Goal: Task Accomplishment & Management: Complete application form

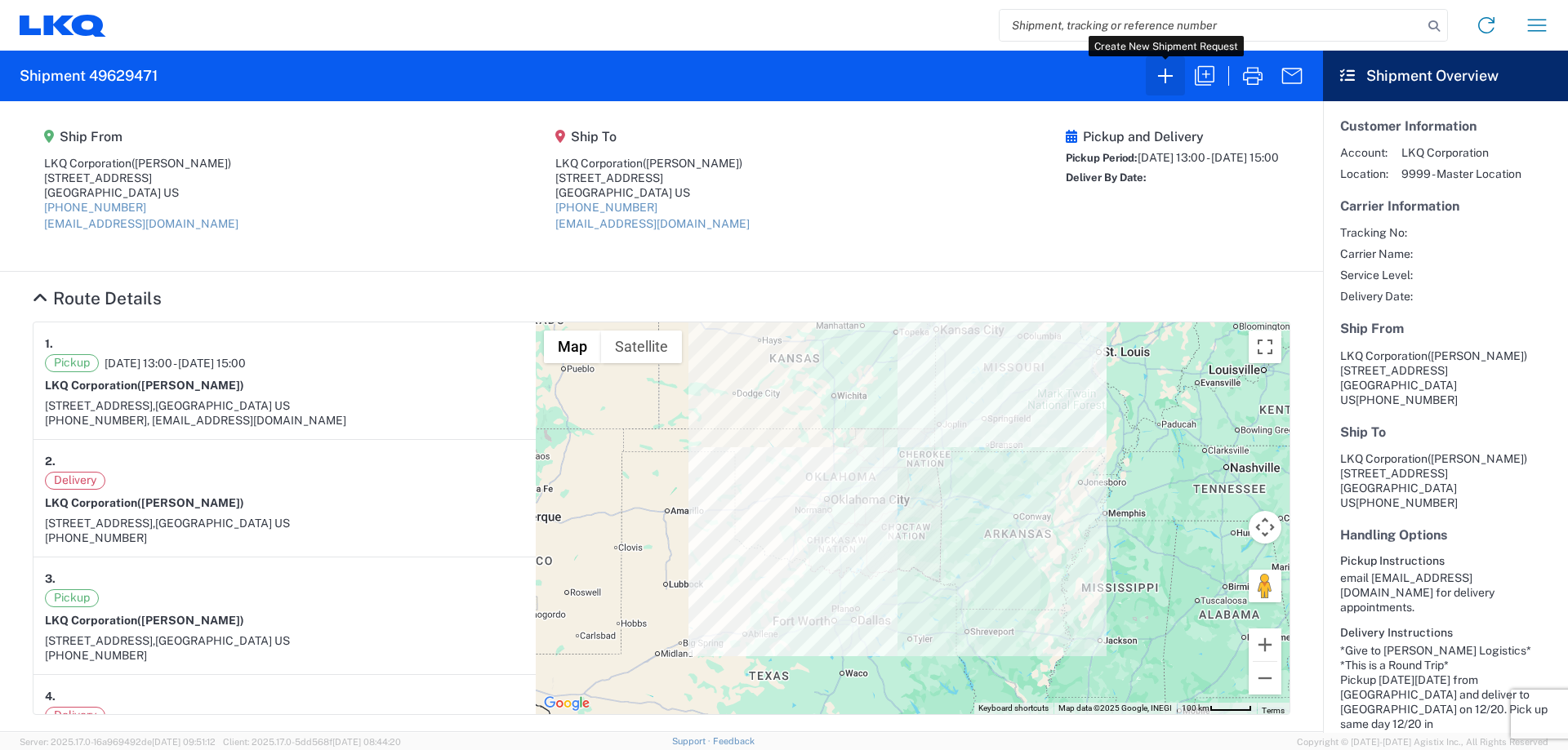
click at [1168, 78] on icon "button" at bounding box center [1165, 75] width 26 height 26
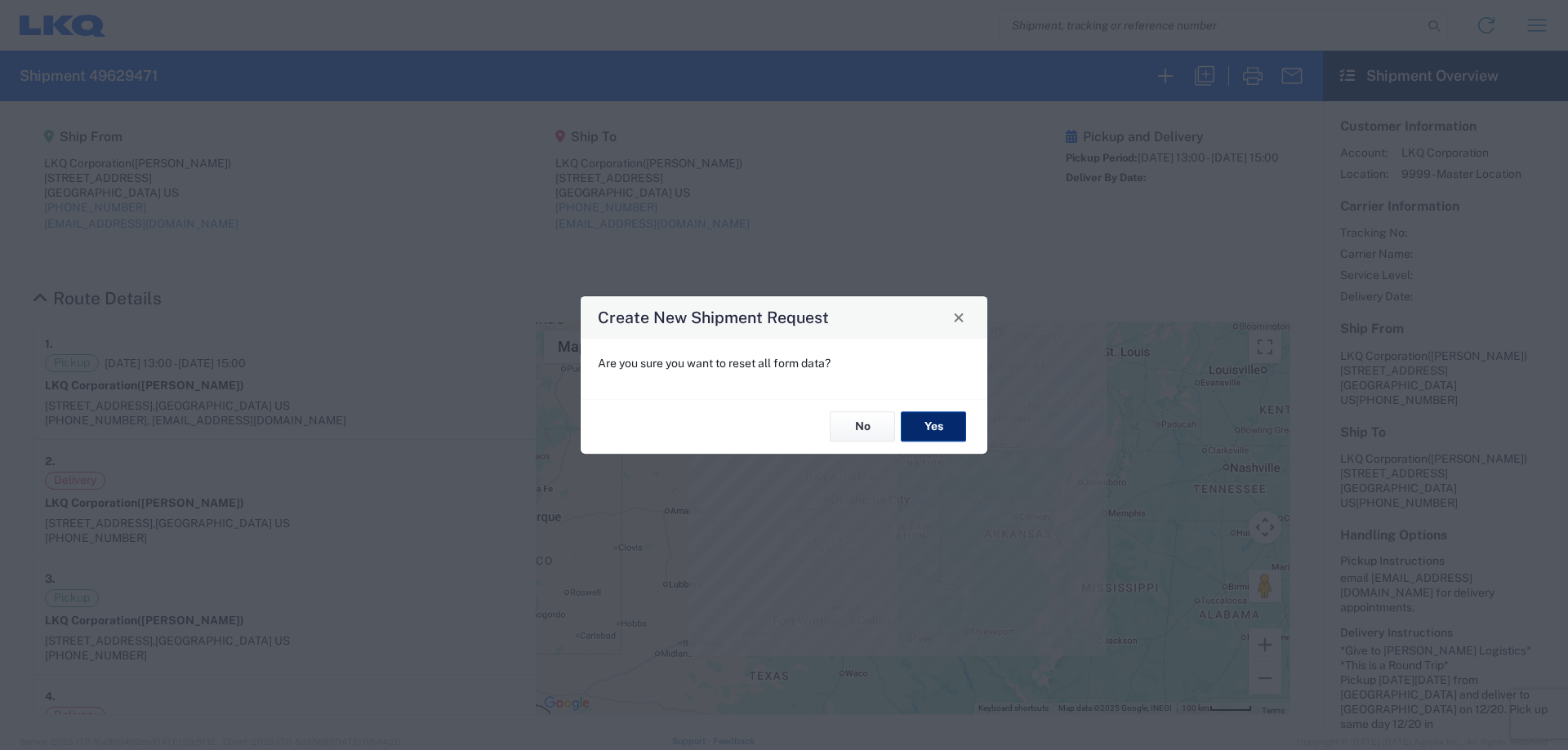
click at [935, 432] on button "Yes" at bounding box center [934, 428] width 66 height 30
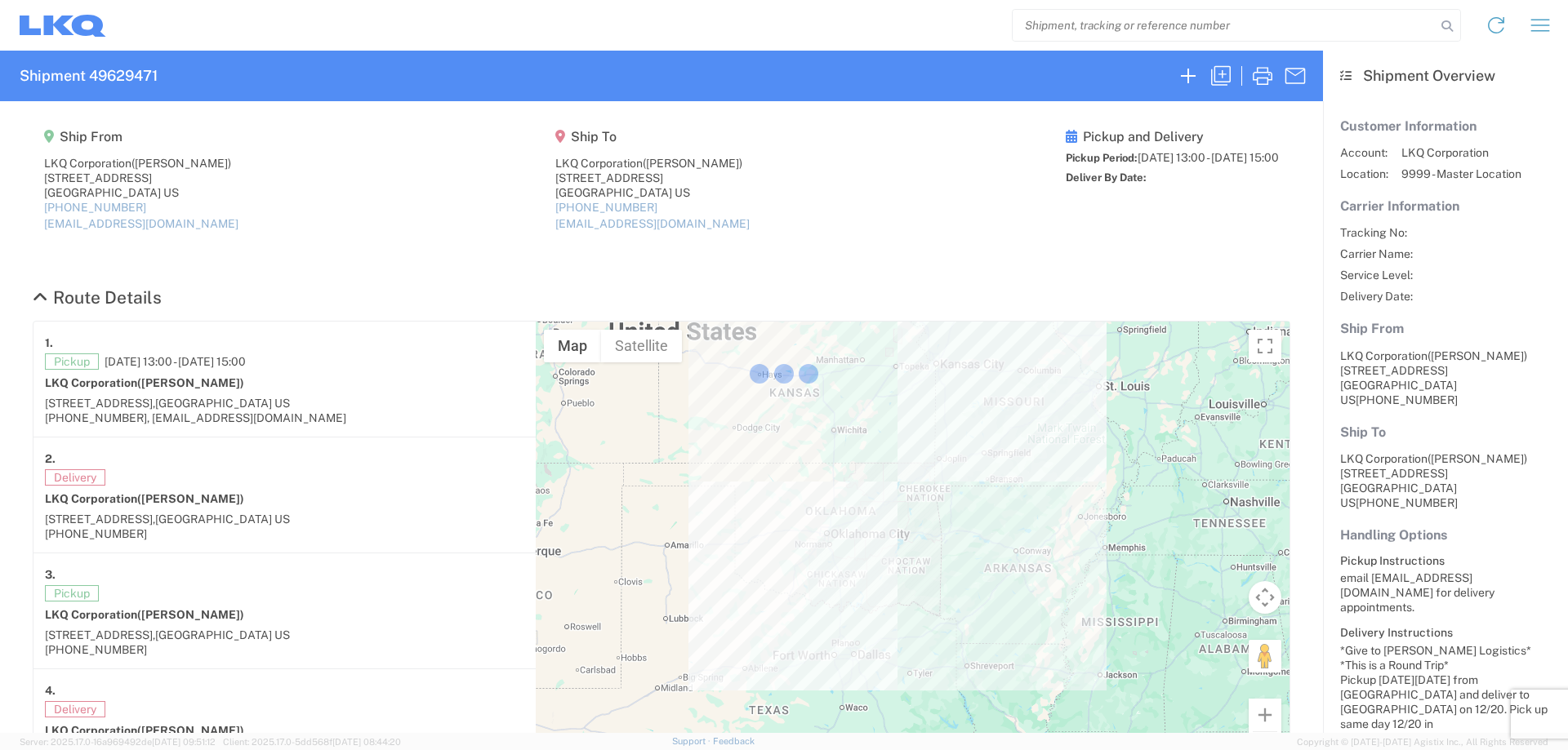
select select "FULL"
select select "LBS"
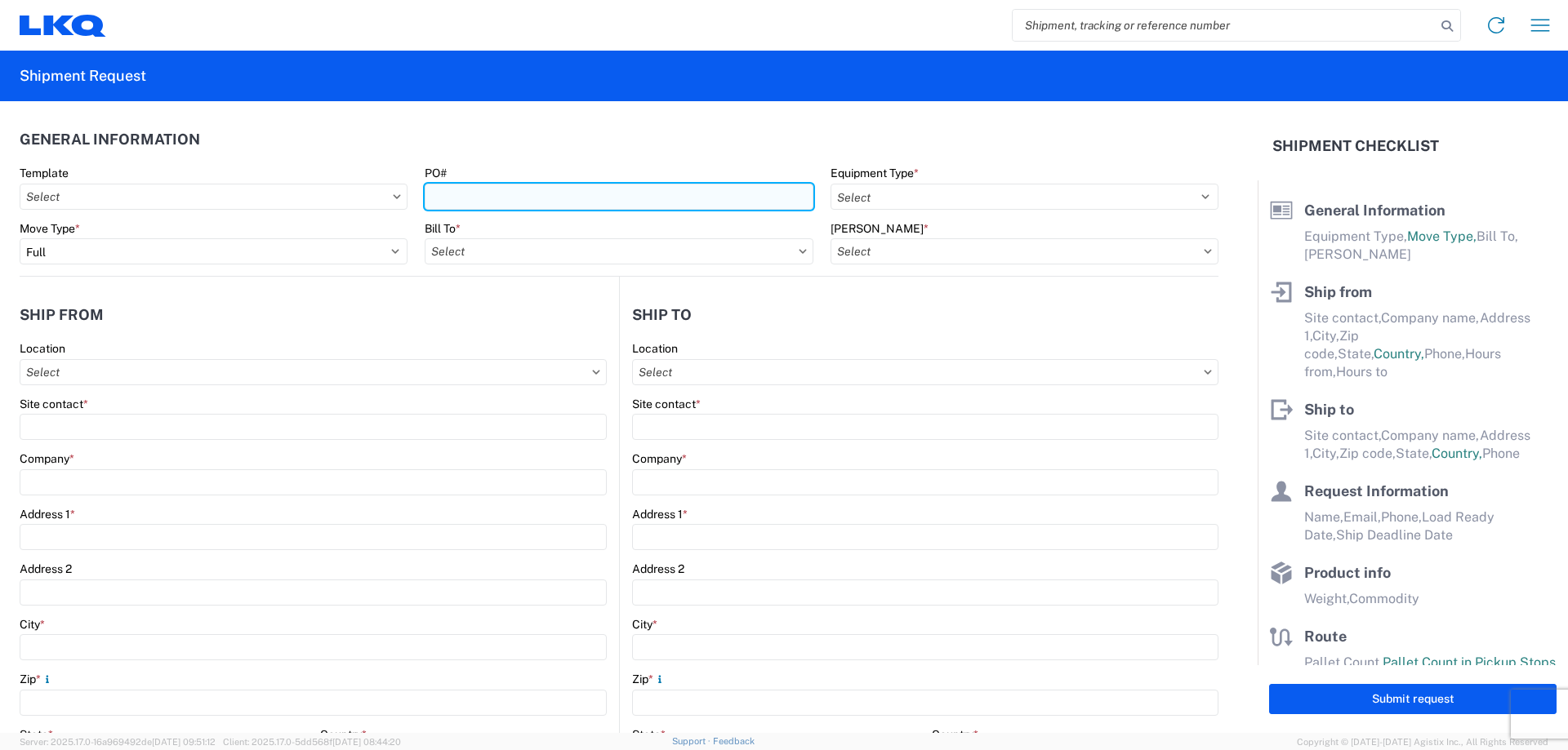
click at [522, 195] on input "PO#" at bounding box center [618, 196] width 388 height 26
type input "MMMPuyallup081825"
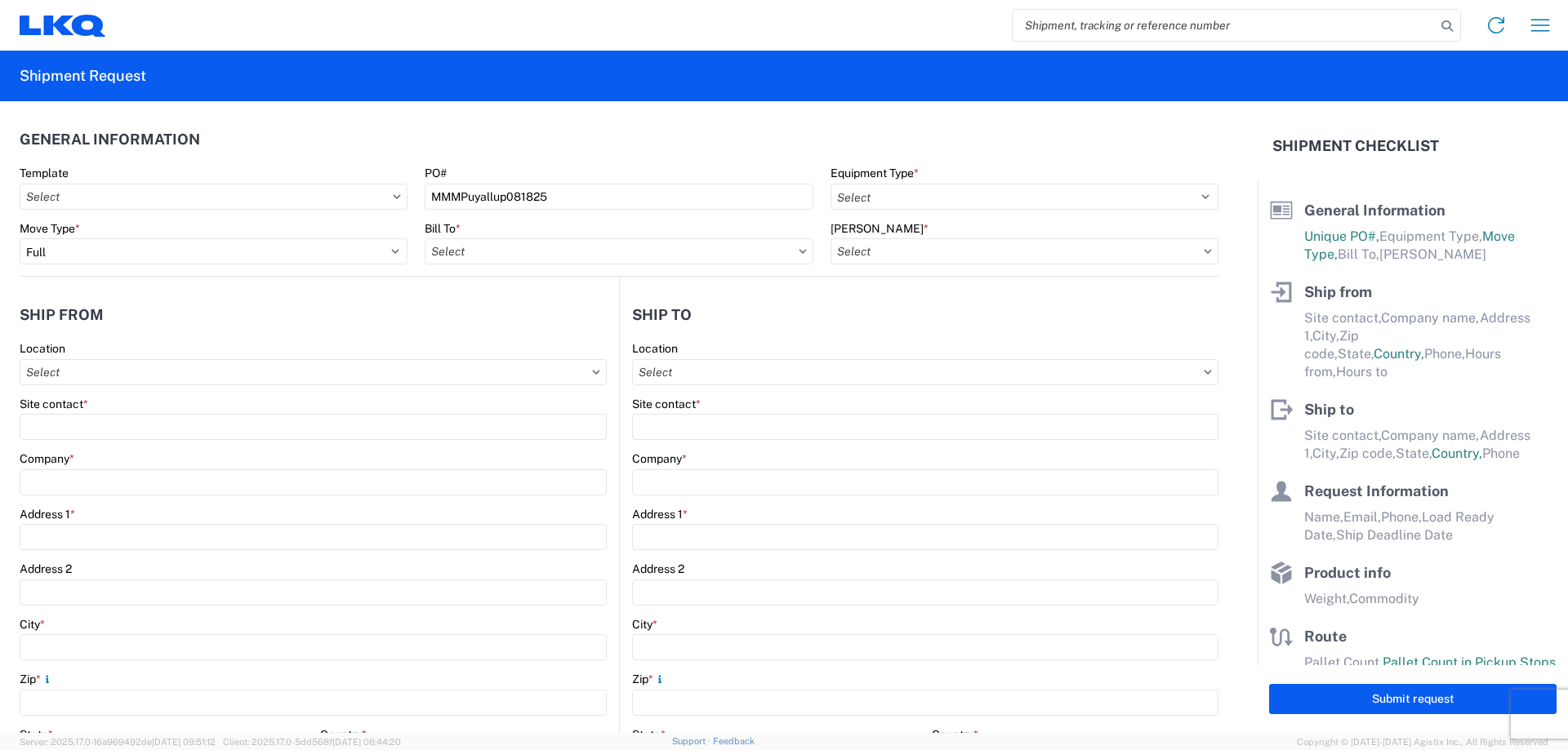
click at [735, 129] on header "General Information" at bounding box center [619, 138] width 1199 height 36
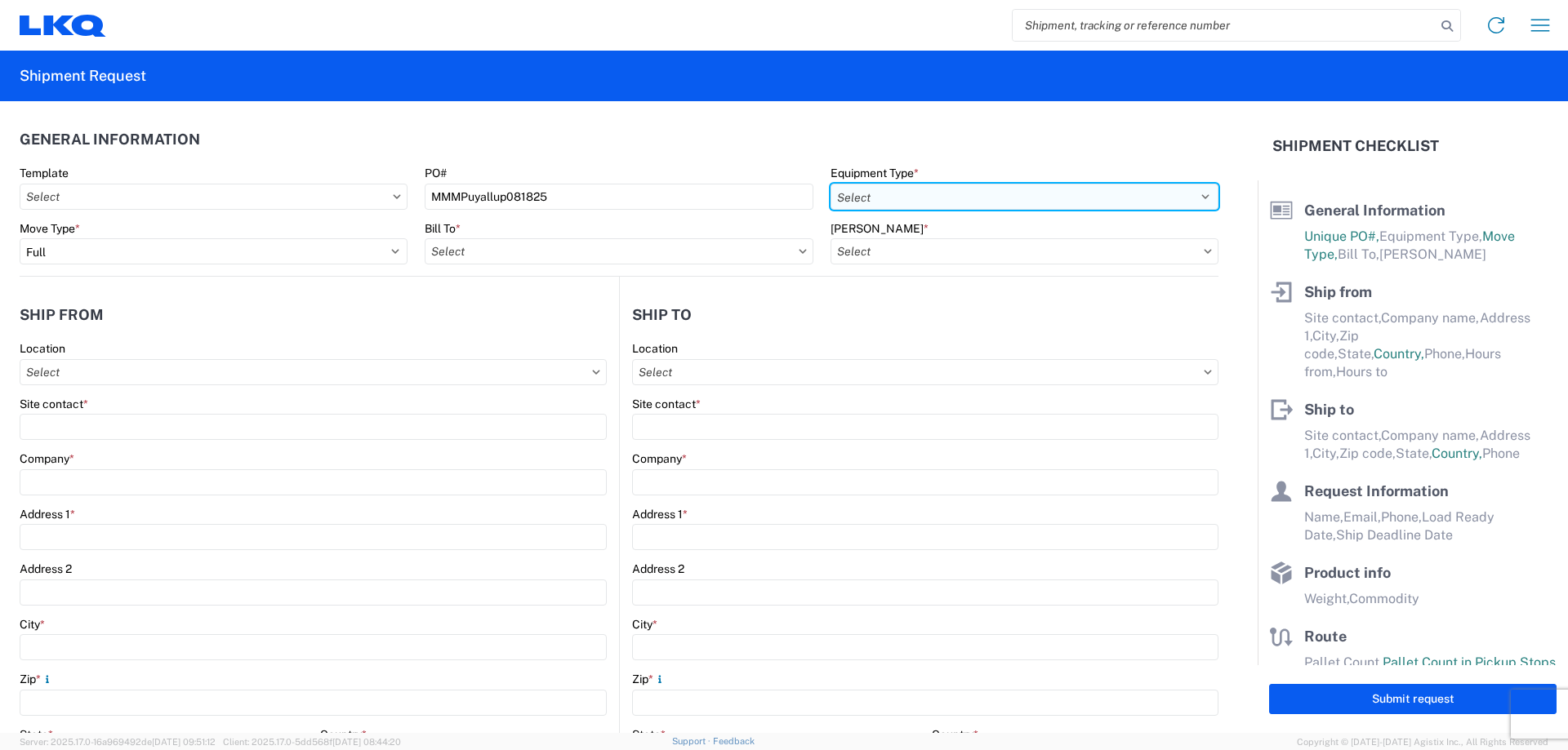
click at [882, 201] on select "Select 53’ Dry Van Flatbed Dropdeck (van) Lowboy (flatbed) Rail" at bounding box center [1025, 196] width 388 height 26
select select "STDV"
click at [831, 184] on select "Select 53’ Dry Van Flatbed Dropdeck (van) Lowboy (flatbed) Rail" at bounding box center [1025, 196] width 388 height 26
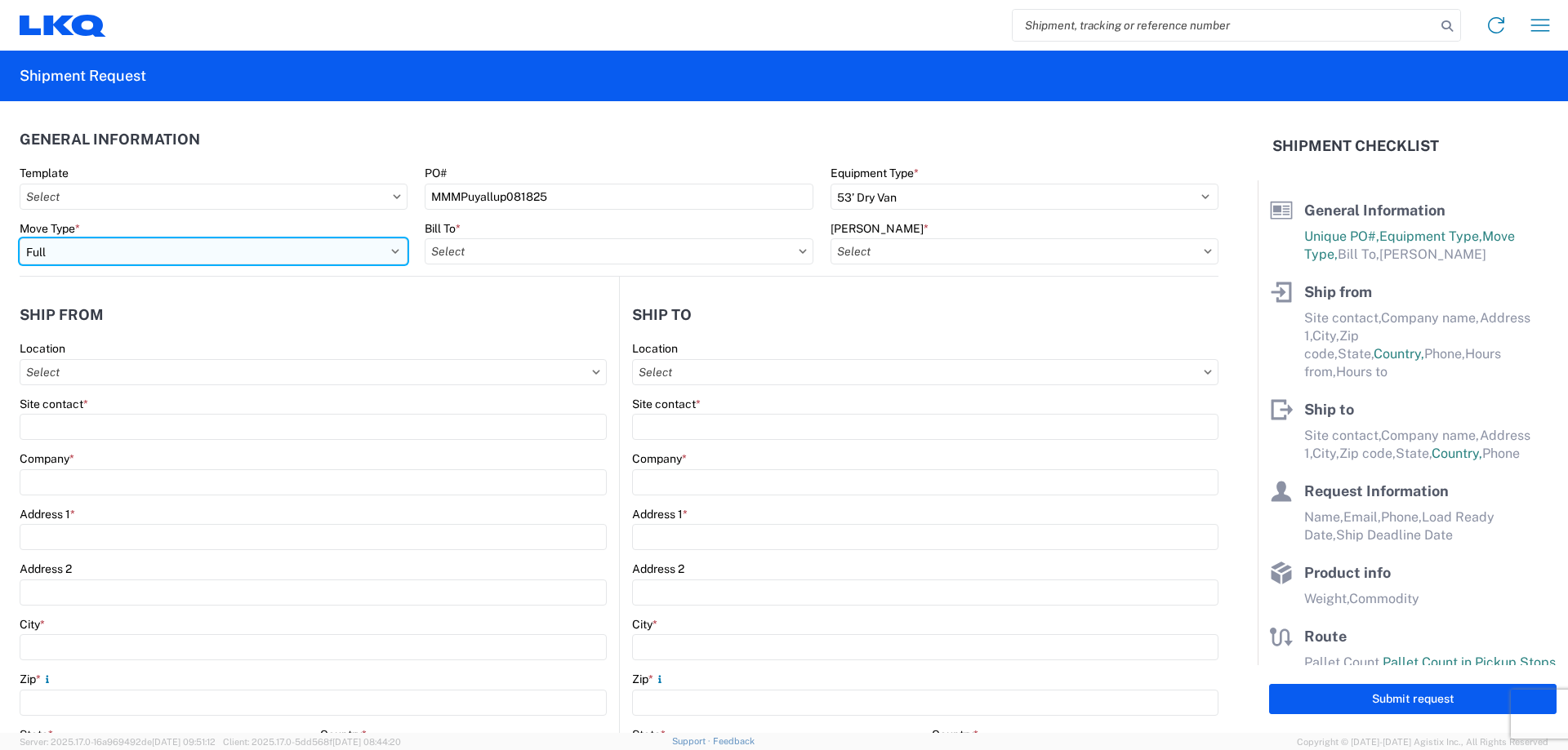
click at [107, 249] on select "Select Full Partial TL" at bounding box center [213, 251] width 388 height 26
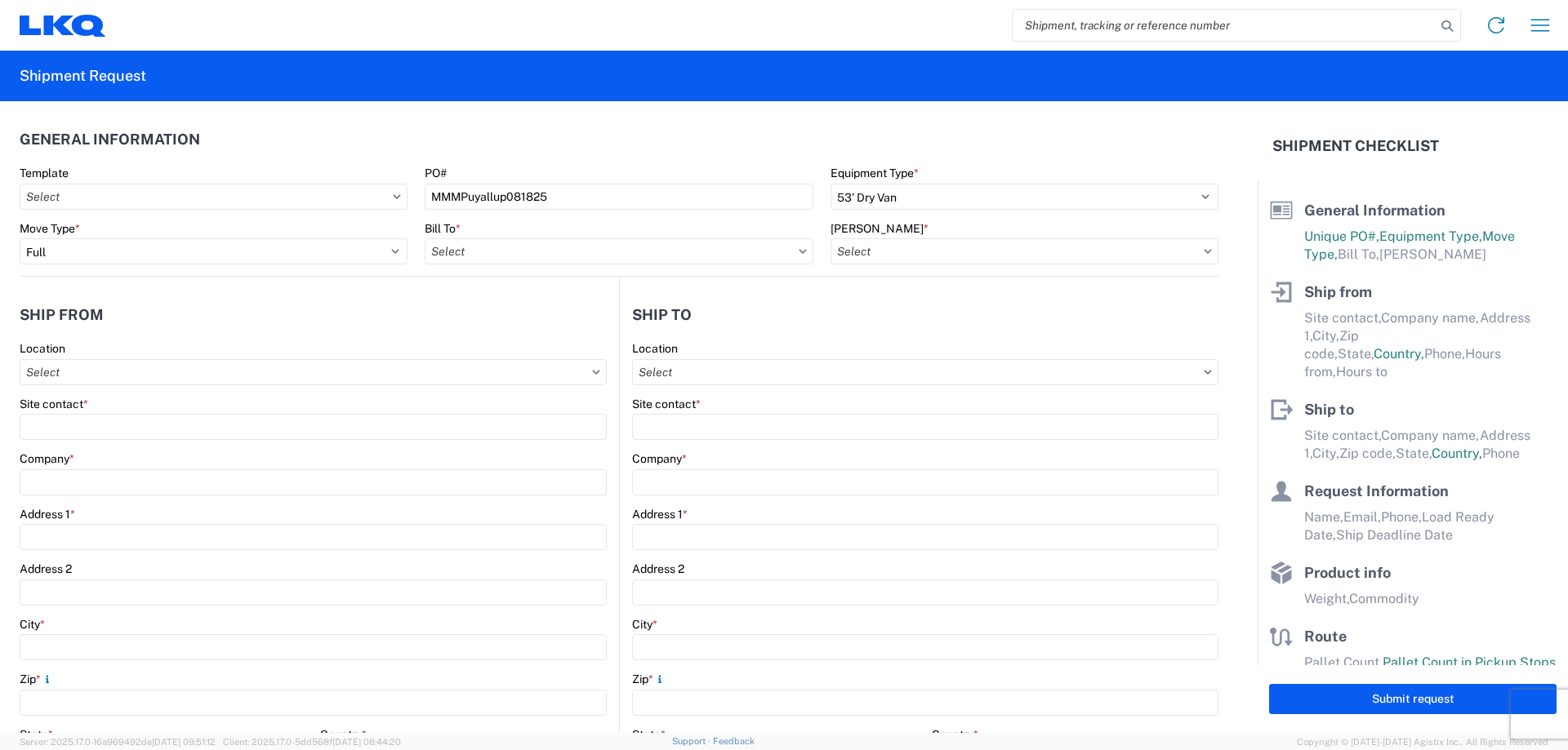
click at [271, 161] on agx-form-section "General Information Template PO# MMMPuyallup081825 Equipment Type * Select 53’ …" at bounding box center [619, 198] width 1199 height 155
click at [446, 249] on input "Bill To *" at bounding box center [618, 251] width 388 height 26
type input "1760"
click at [527, 321] on div "1760 - LKQ Best Core" at bounding box center [567, 323] width 286 height 26
type input "1760 - LKQ Best Core"
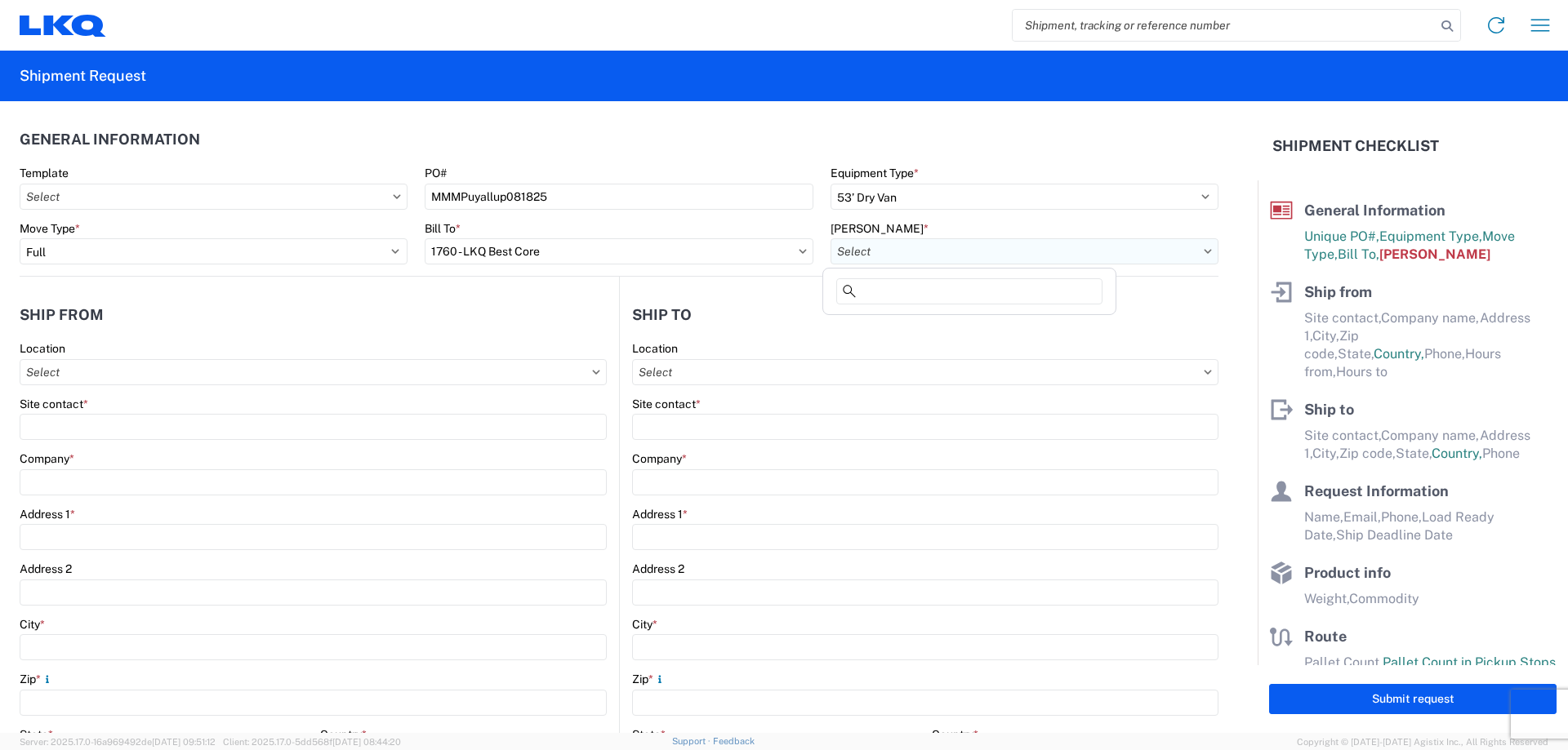
click at [901, 256] on input "[PERSON_NAME] *" at bounding box center [1025, 251] width 388 height 26
click at [988, 328] on div "1760-1300-50180-0000 - 1760 Freight In - Cores" at bounding box center [970, 323] width 286 height 26
type input "1760-1300-50180-0000 - 1760 Freight In - Cores"
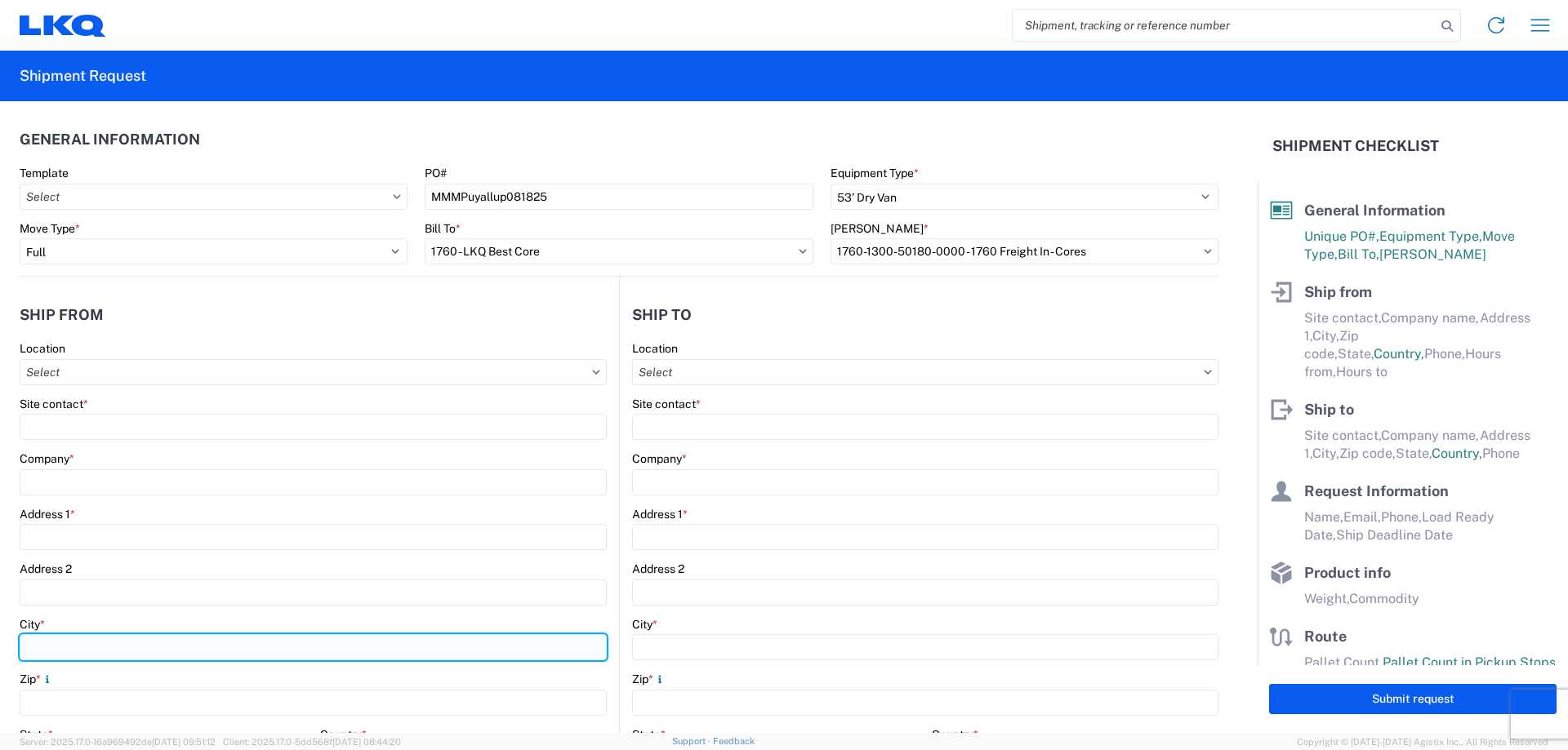
click at [38, 648] on input "City *" at bounding box center [313, 647] width 587 height 26
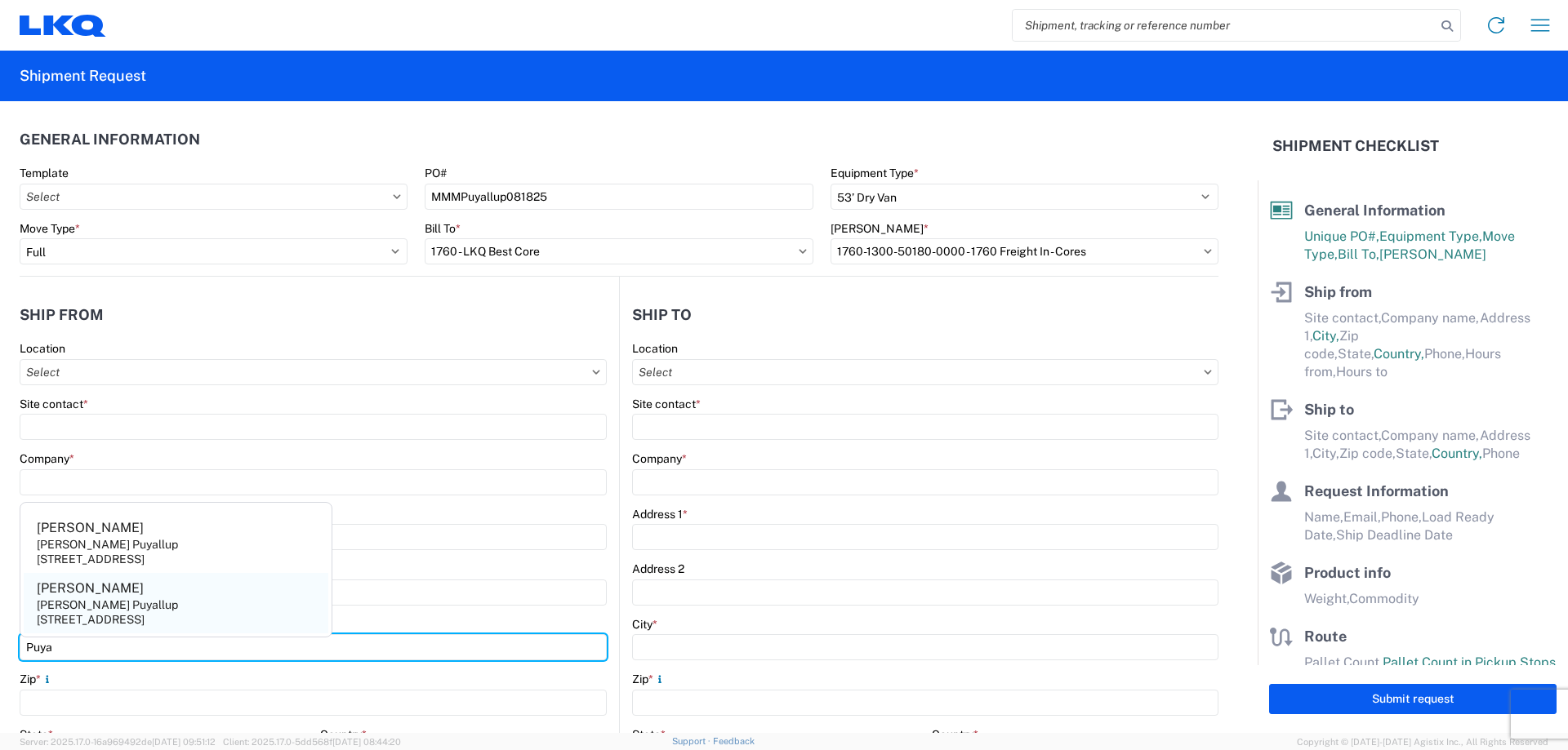
type input "Puya"
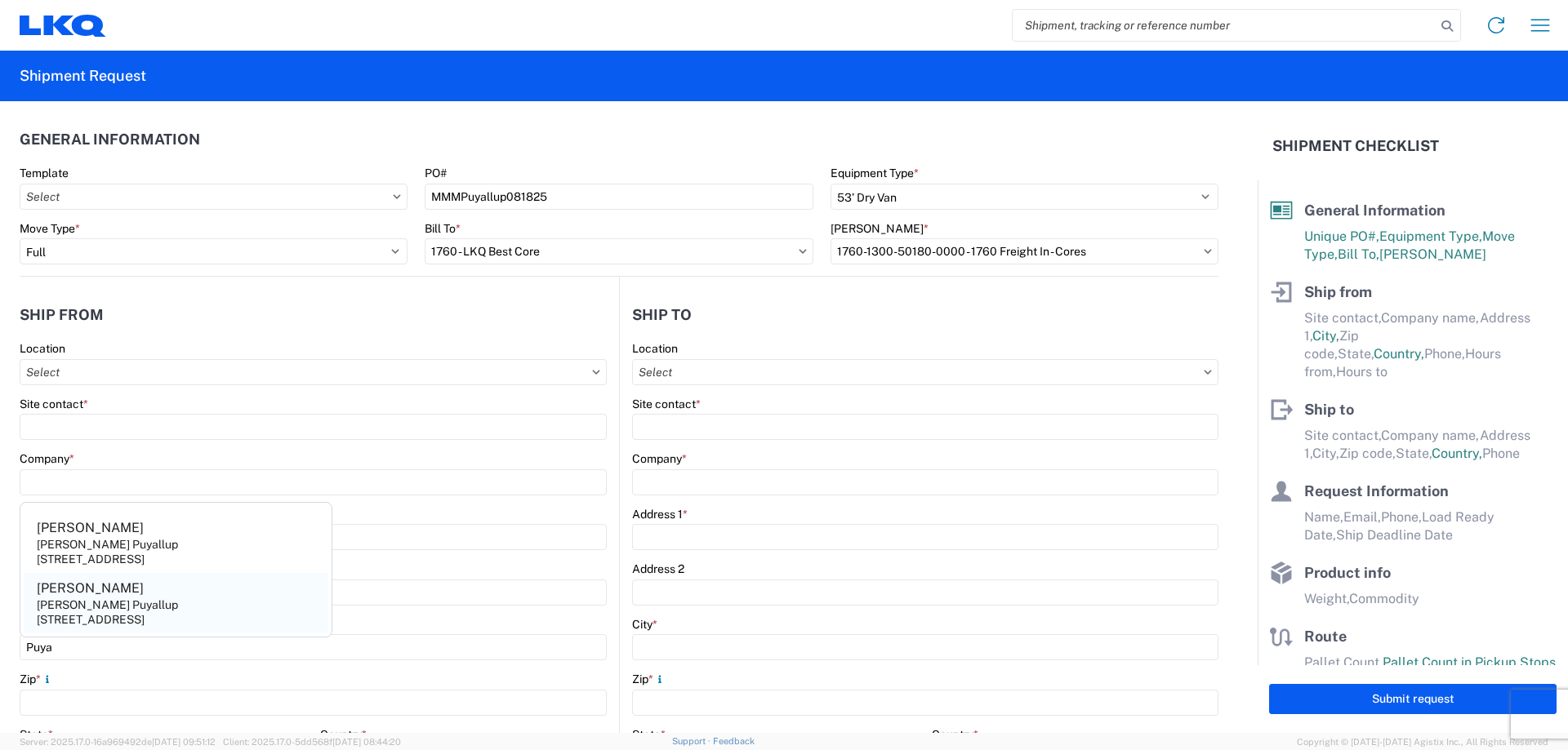
click at [117, 601] on div "[PERSON_NAME] Puyallup" at bounding box center [107, 604] width 141 height 15
type input "[PERSON_NAME]"
type input "[PERSON_NAME] Puyallup"
type input "[STREET_ADDRESS]"
type input "Puyallup"
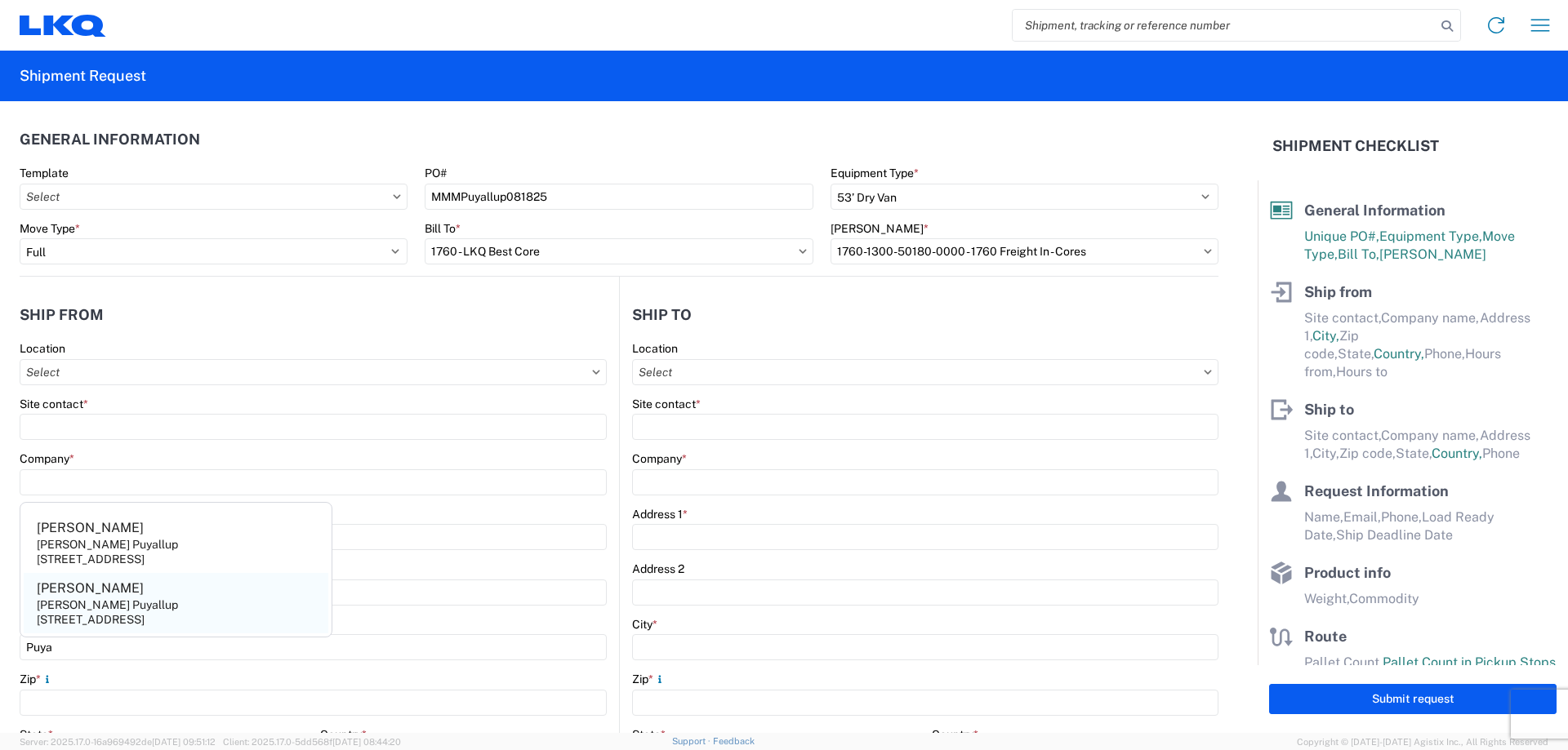
type input "98371"
select select "WA"
select select "US"
type input "[EMAIL_ADDRESS][DOMAIN_NAME]"
type input "[PHONE_NUMBER]"
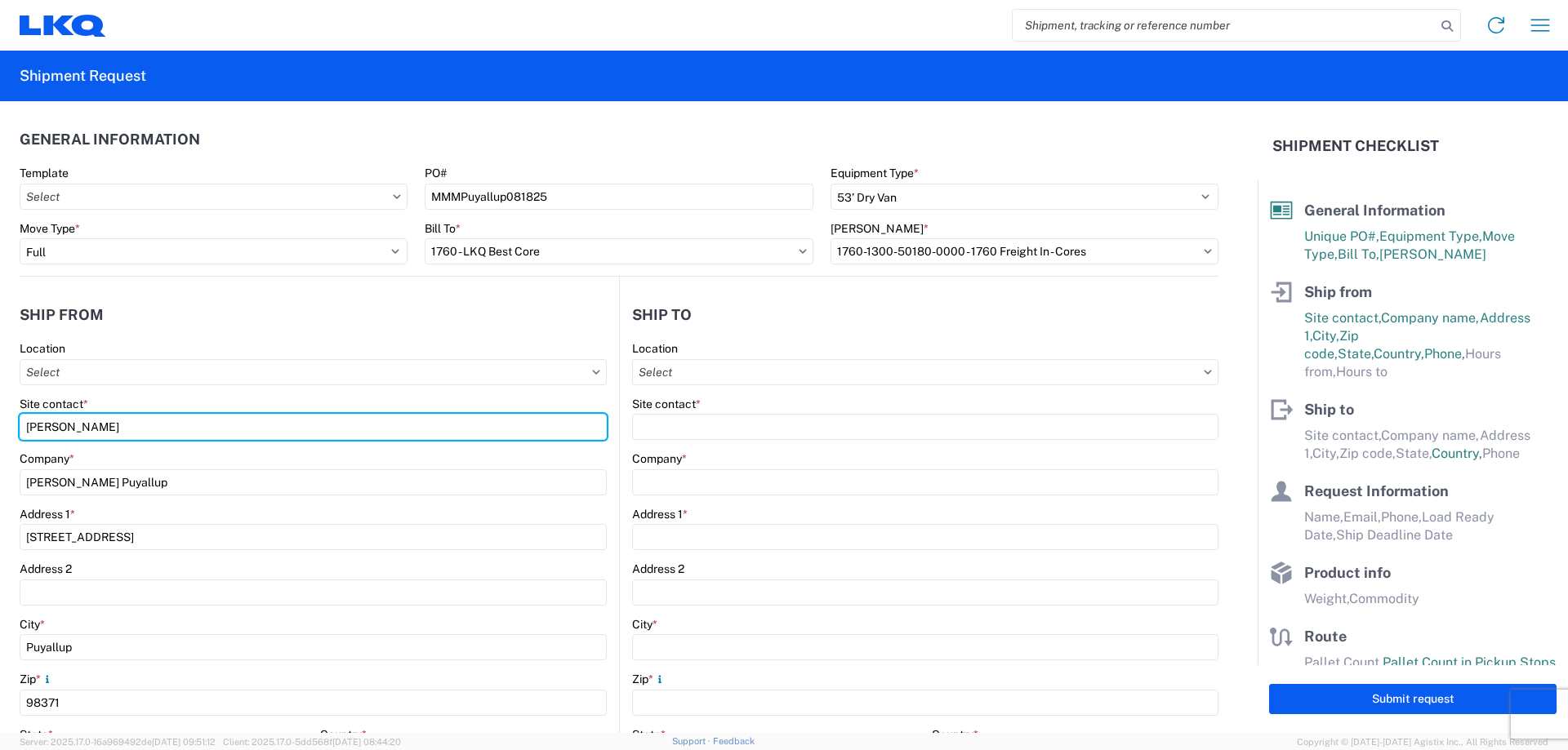
click at [0, 418] on form "General Information Template PO# MMMPuyallup081825 Equipment Type * Select 53’ …" at bounding box center [629, 417] width 1258 height 632
type input "[PERSON_NAME]"
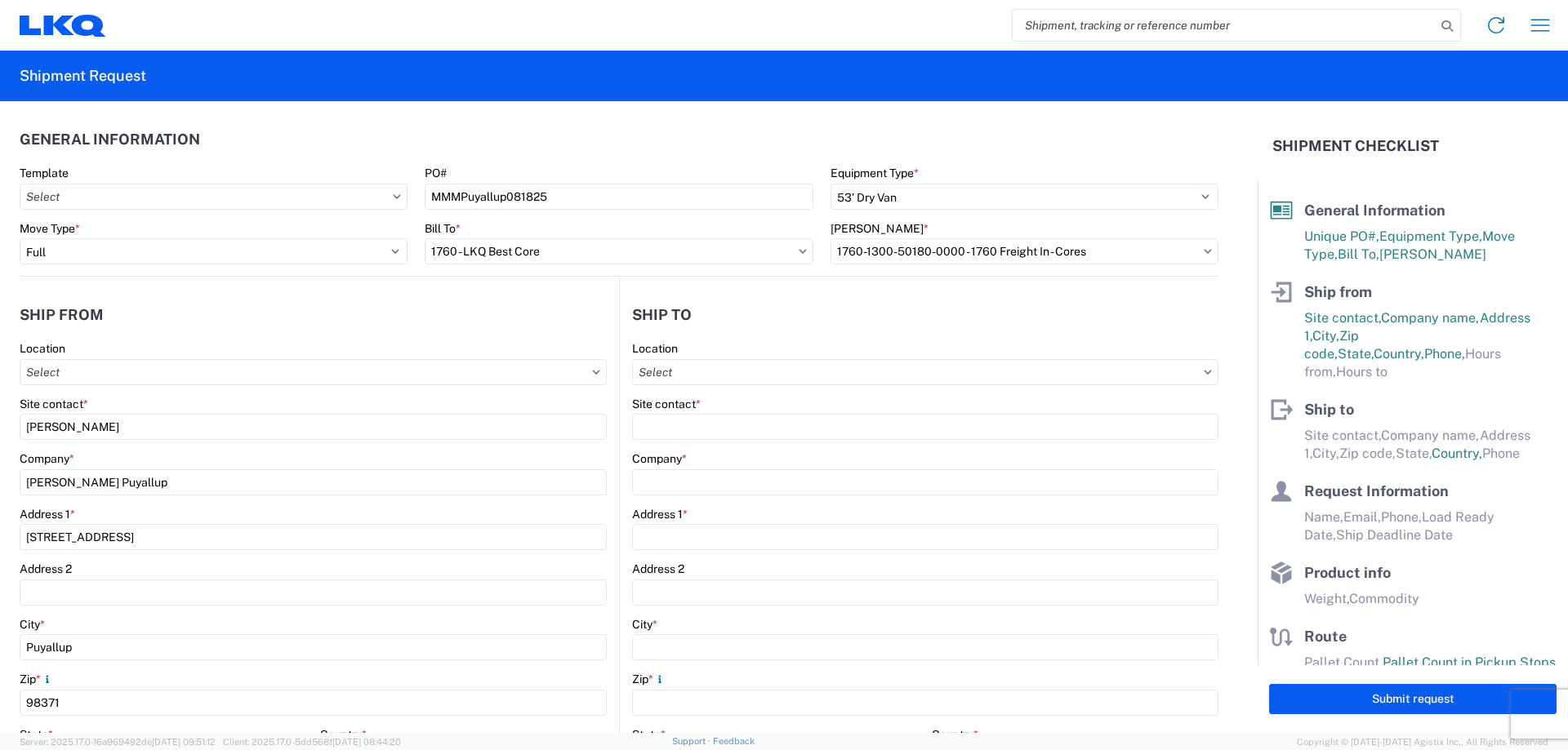
click at [304, 304] on header "Ship from" at bounding box center [319, 314] width 599 height 36
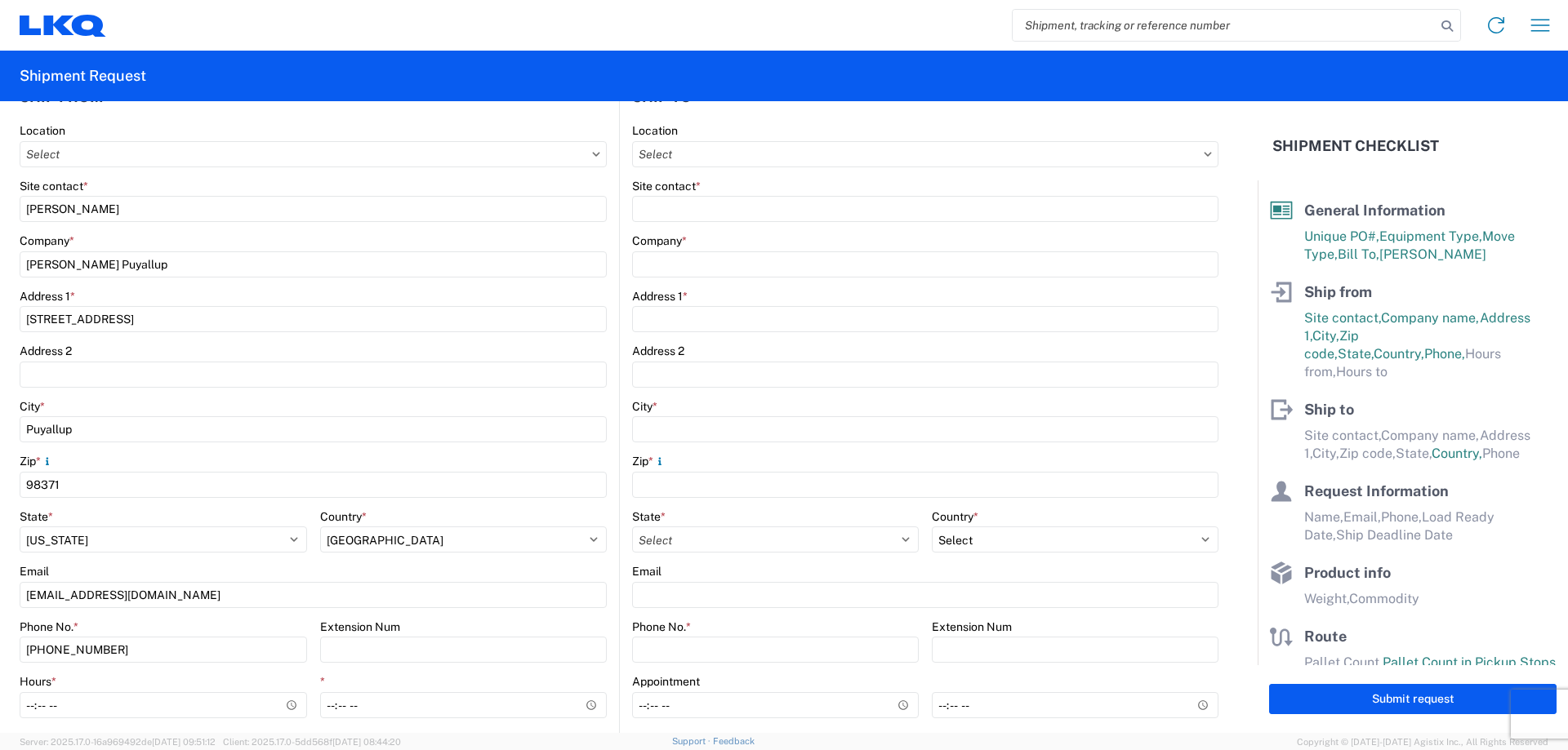
scroll to position [327, 0]
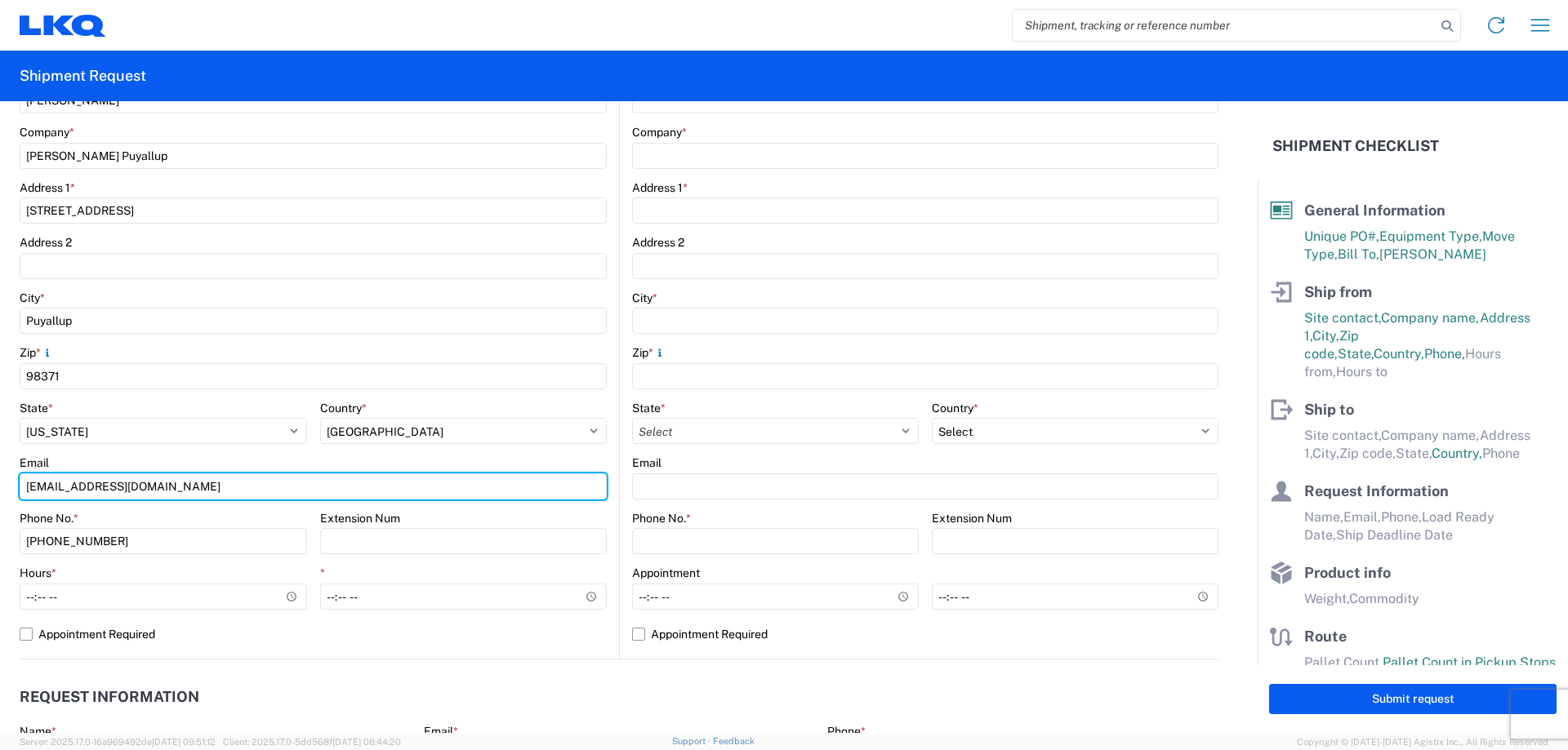
drag, startPoint x: 110, startPoint y: 491, endPoint x: 0, endPoint y: 498, distance: 110.2
click at [0, 497] on form "General Information Template PO# MMMPuyallup081825 Equipment Type * Select 53’ …" at bounding box center [629, 417] width 1258 height 632
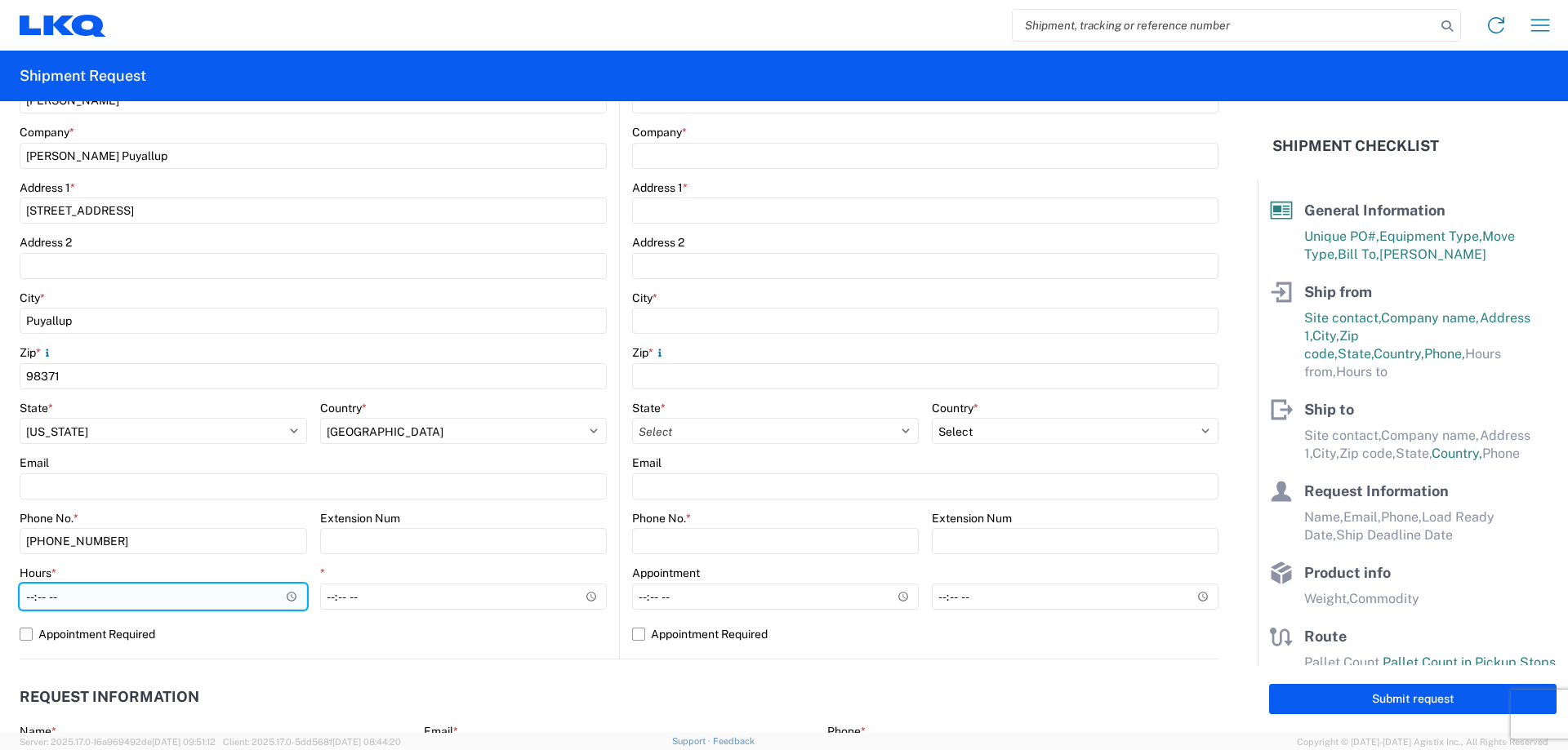
click at [29, 602] on input "Hours *" at bounding box center [163, 596] width 288 height 26
type input "05:00"
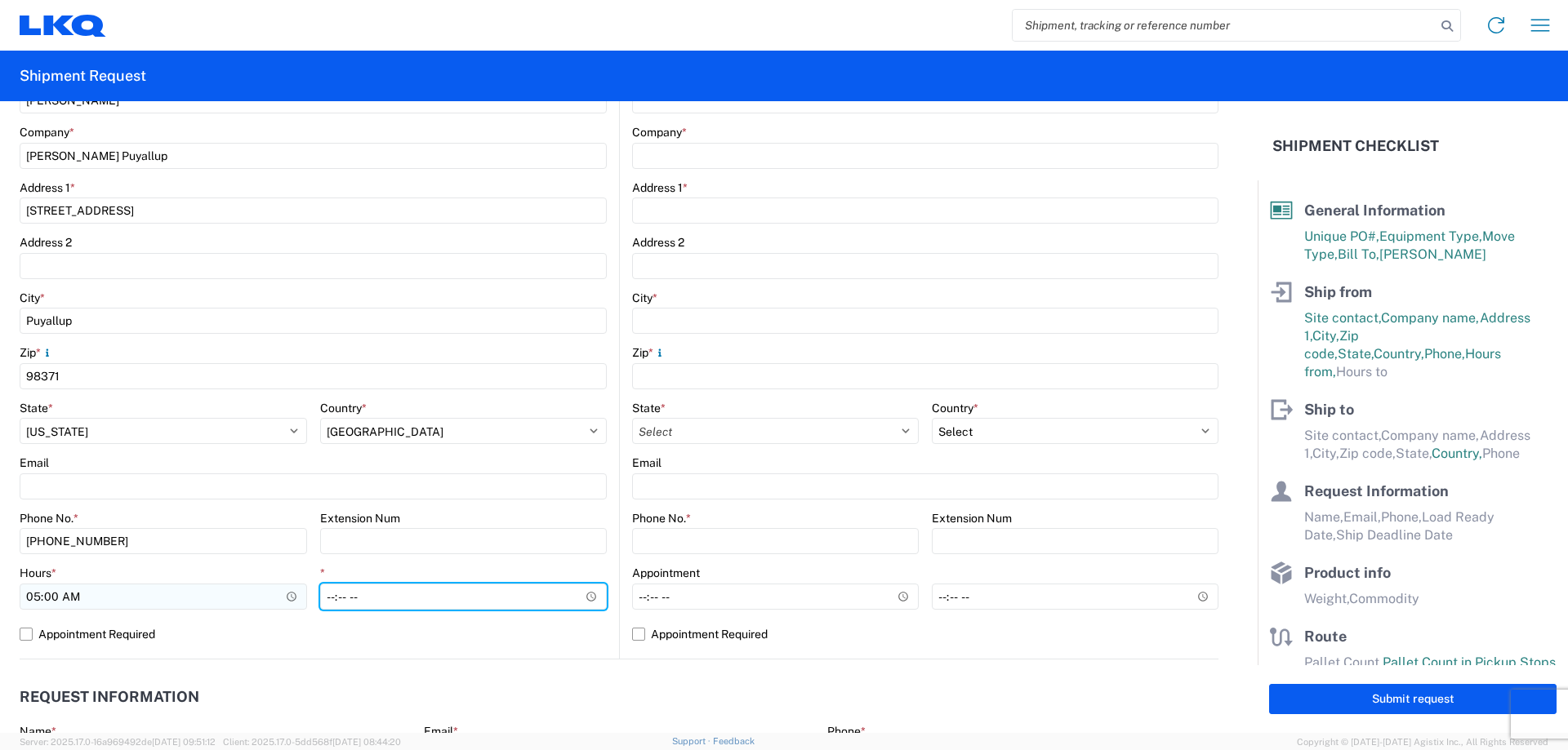
type input "12:00"
click at [768, 668] on agx-request-info "Request Information Name * Email * Merchant Phone * Load Ready Date * Ship Dead…" at bounding box center [619, 747] width 1199 height 176
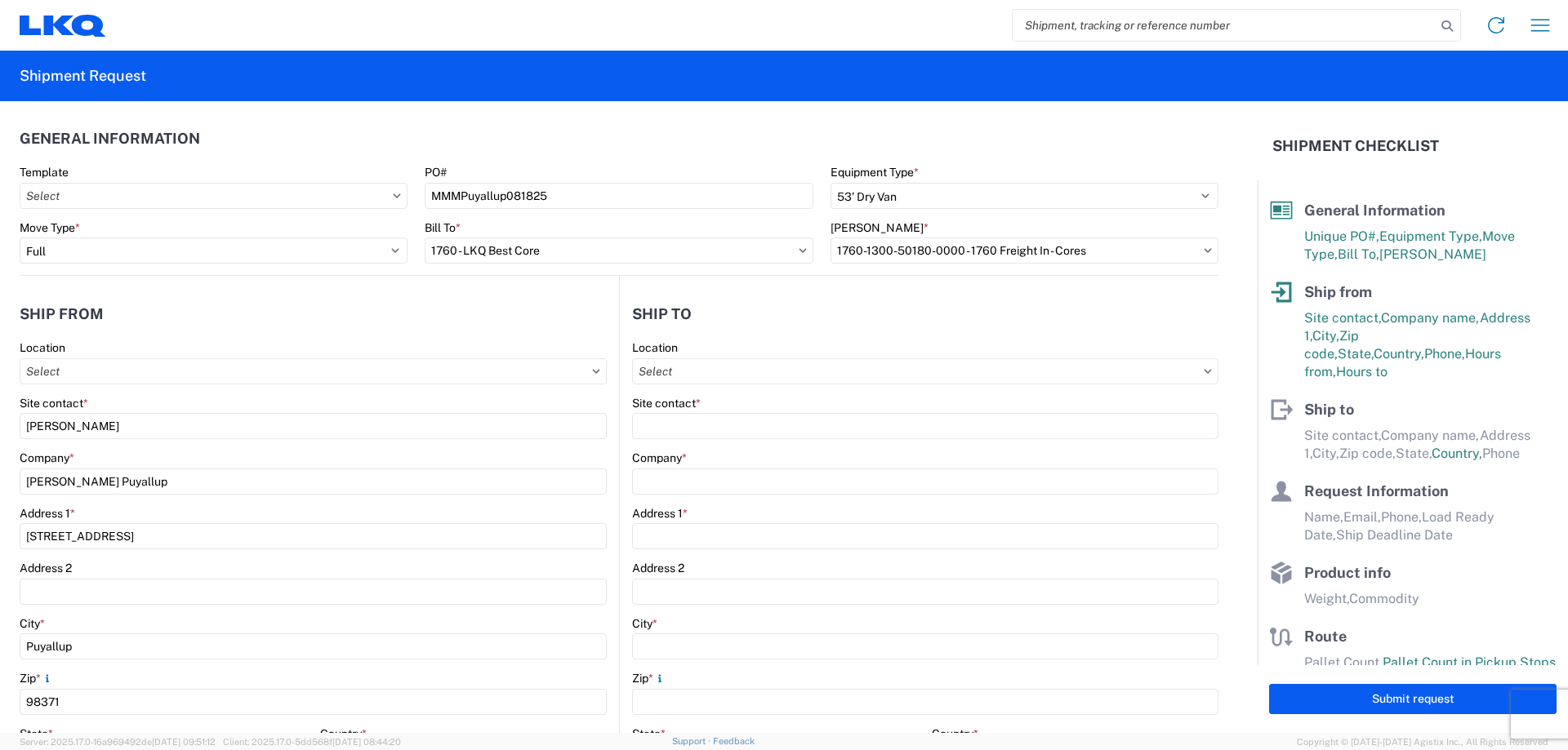
scroll to position [0, 0]
click at [703, 362] on input "Location" at bounding box center [925, 372] width 586 height 26
type input "1760"
click at [731, 445] on div "1760 - LKQ Best Core" at bounding box center [773, 445] width 286 height 26
type input "1760 - LKQ Best Core"
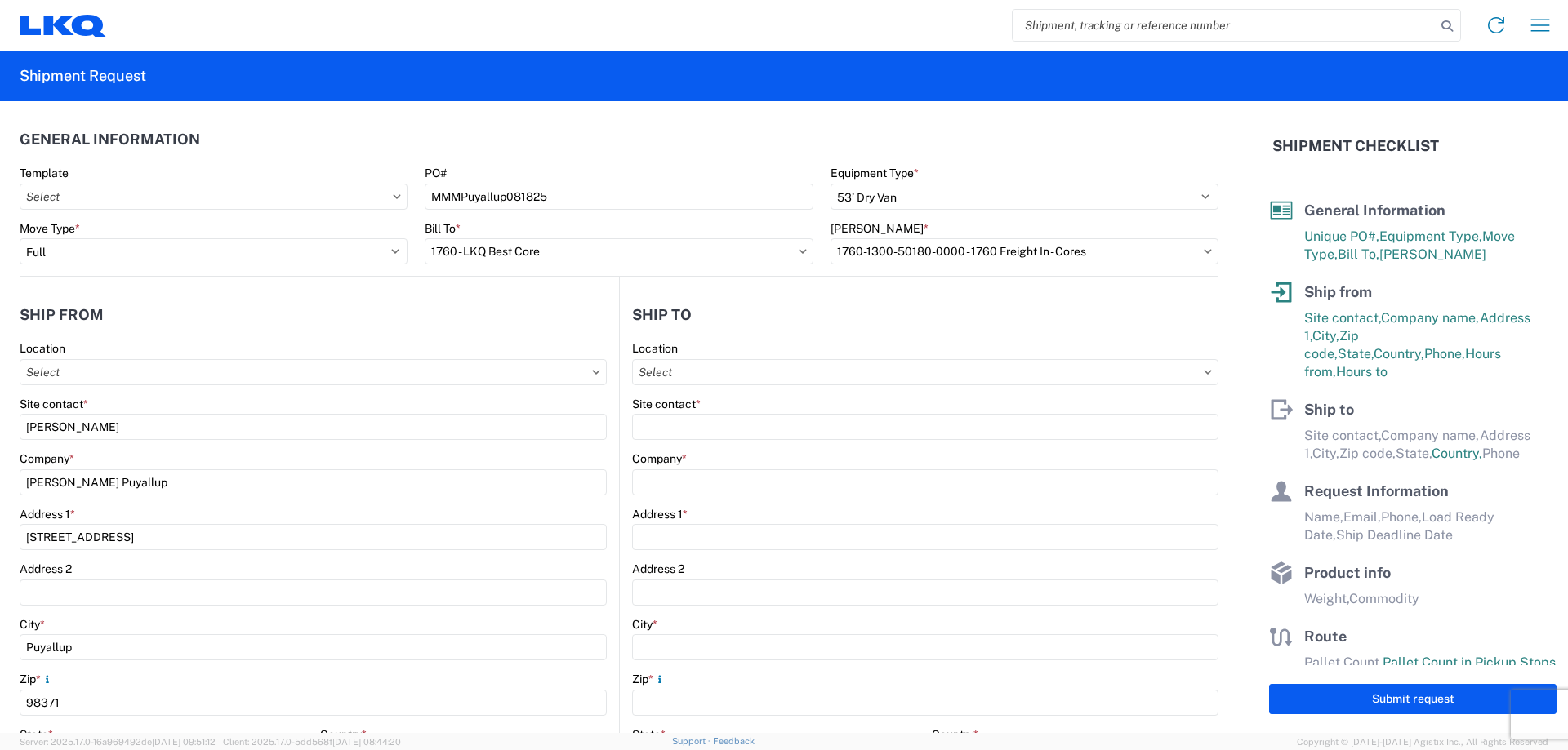
type input "LKQ Corporation"
type input "[STREET_ADDRESS]"
type input "[GEOGRAPHIC_DATA]"
type input "77038"
select select "US"
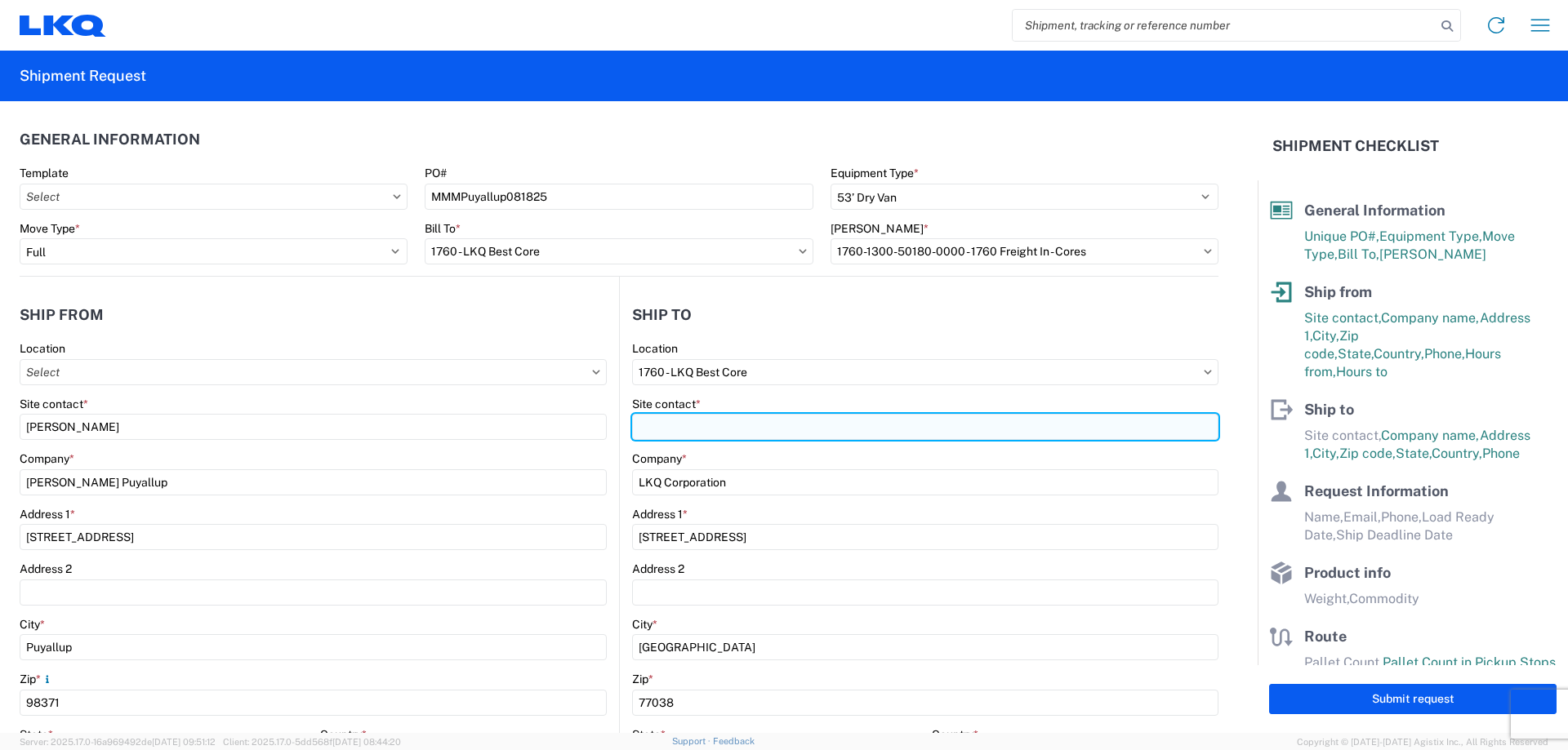
click at [719, 433] on input "Site contact *" at bounding box center [925, 426] width 586 height 26
type input "[PERSON_NAME]"
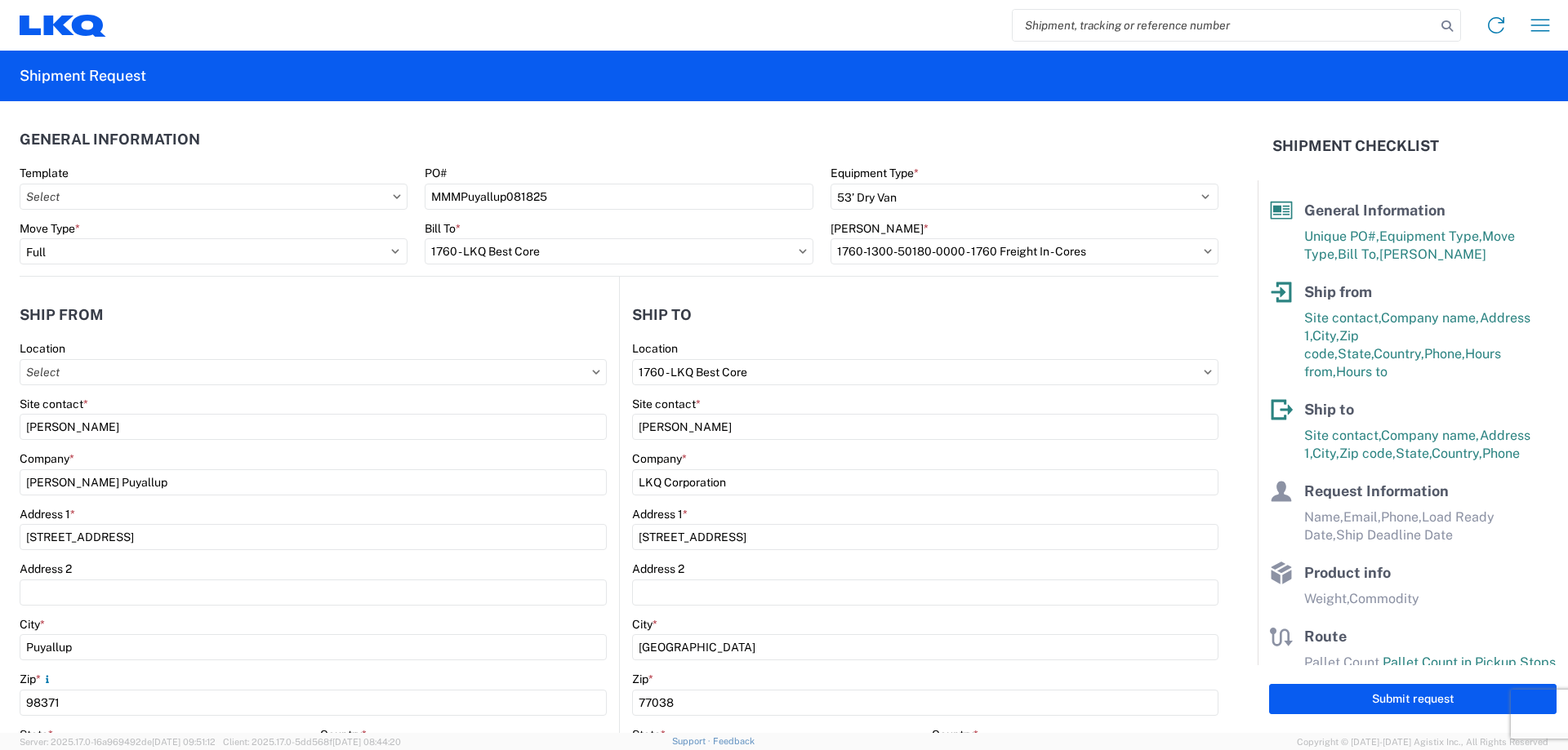
click at [739, 319] on header "Ship to" at bounding box center [919, 314] width 598 height 36
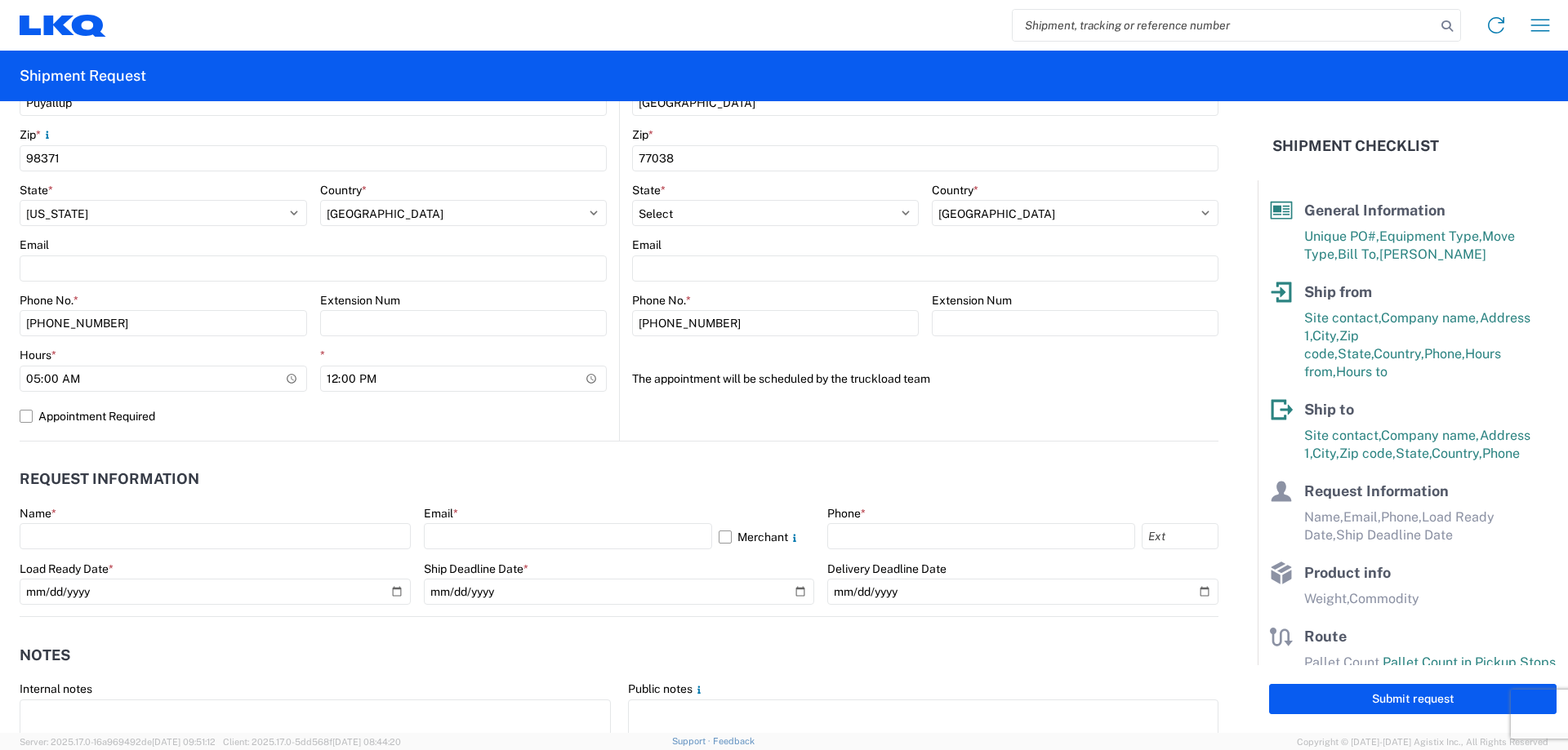
scroll to position [653, 0]
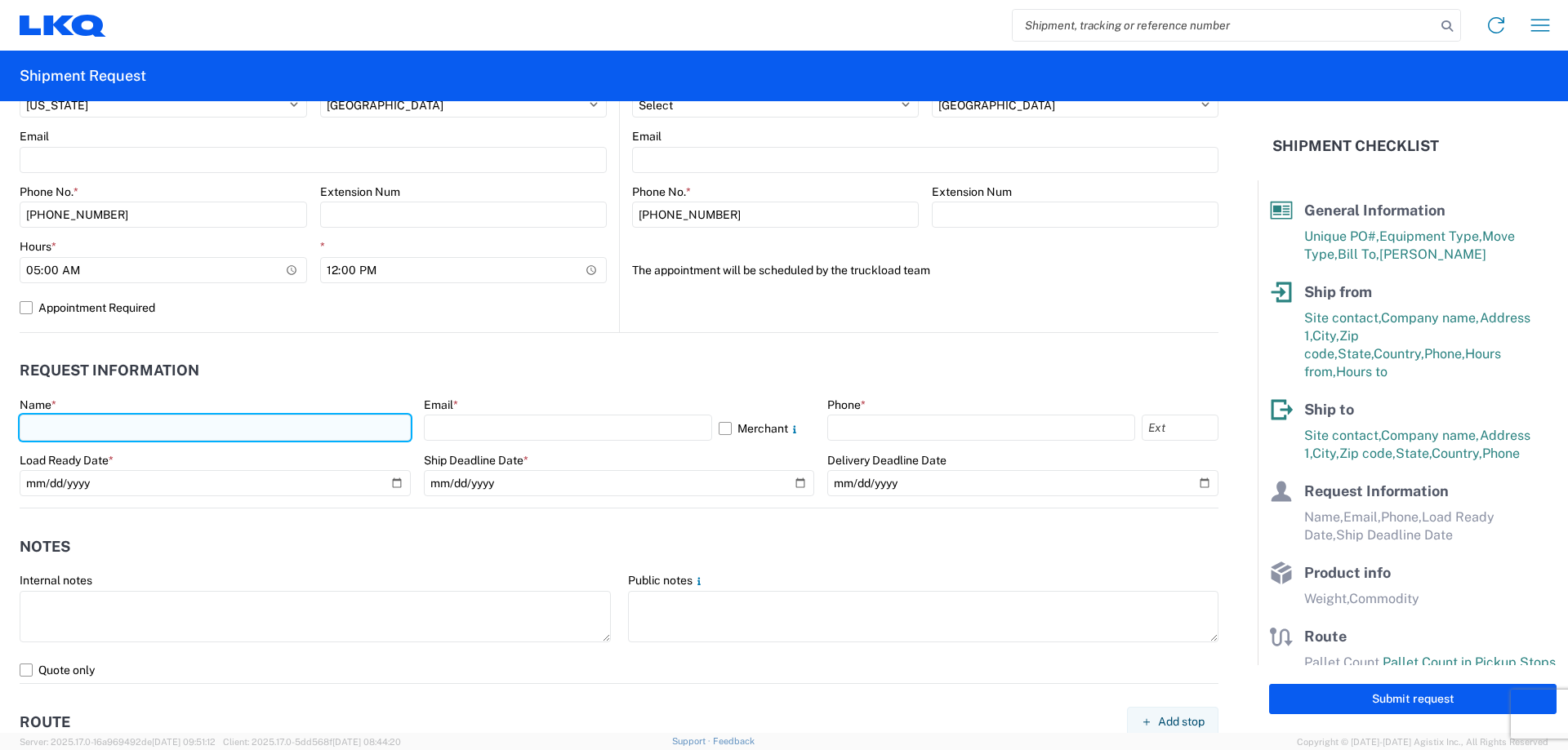
click at [36, 430] on input "text" at bounding box center [215, 427] width 392 height 26
type input "[PERSON_NAME]"
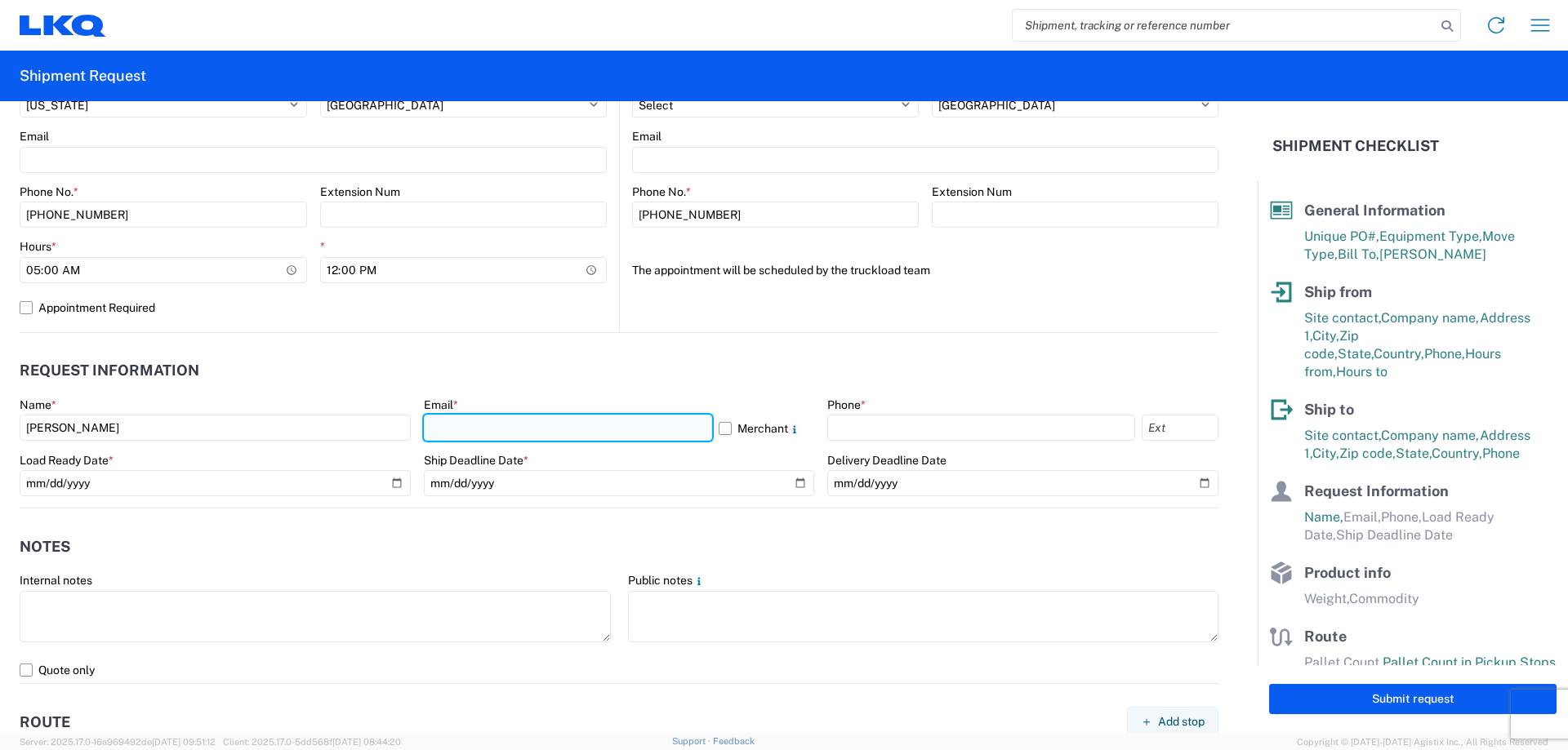
click at [465, 432] on input "text" at bounding box center [567, 427] width 289 height 26
type input "[EMAIL_ADDRESS][DOMAIN_NAME]"
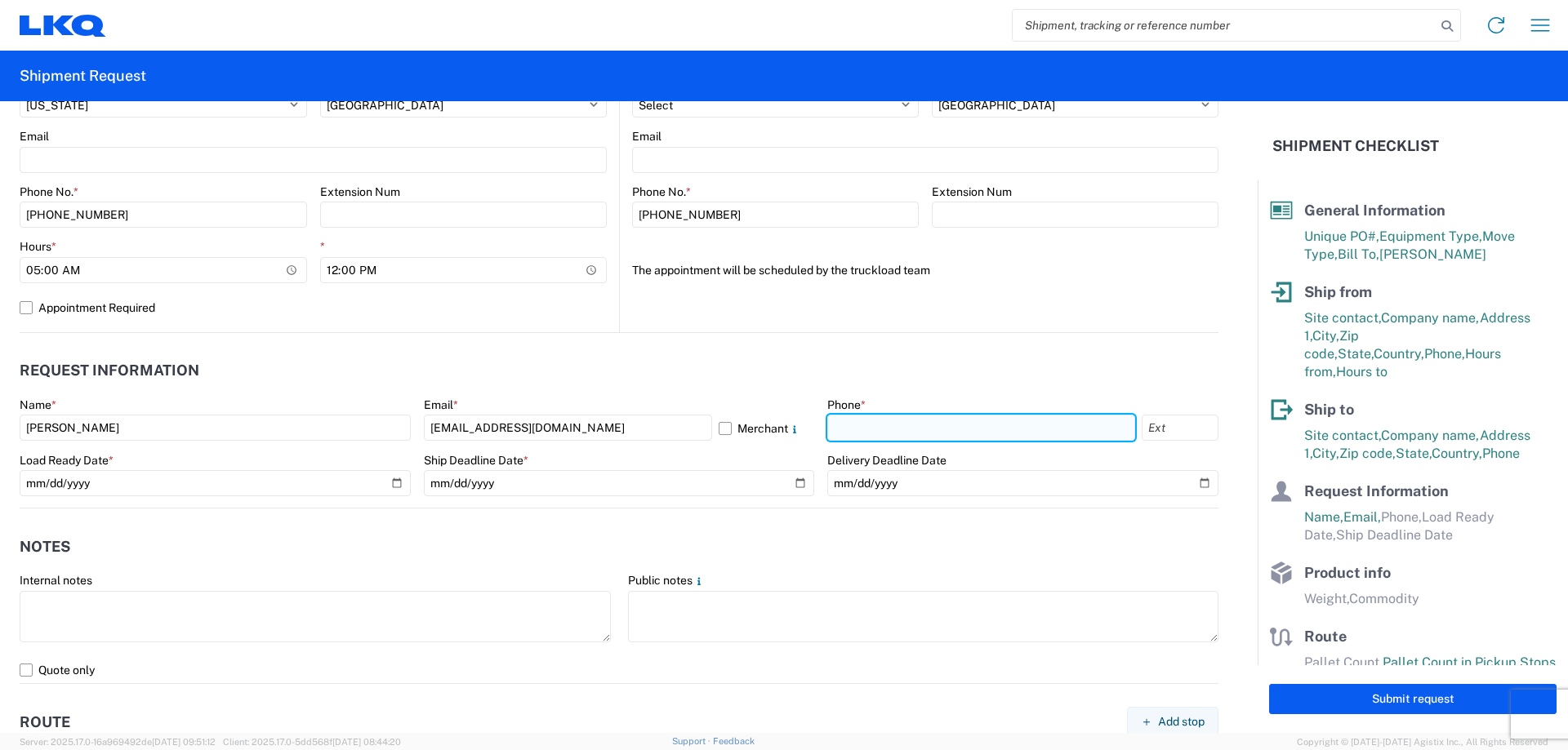
drag, startPoint x: 857, startPoint y: 424, endPoint x: 882, endPoint y: 426, distance: 25.1
click at [860, 423] on input "text" at bounding box center [981, 427] width 308 height 26
type input "[PHONE_NUMBER]"
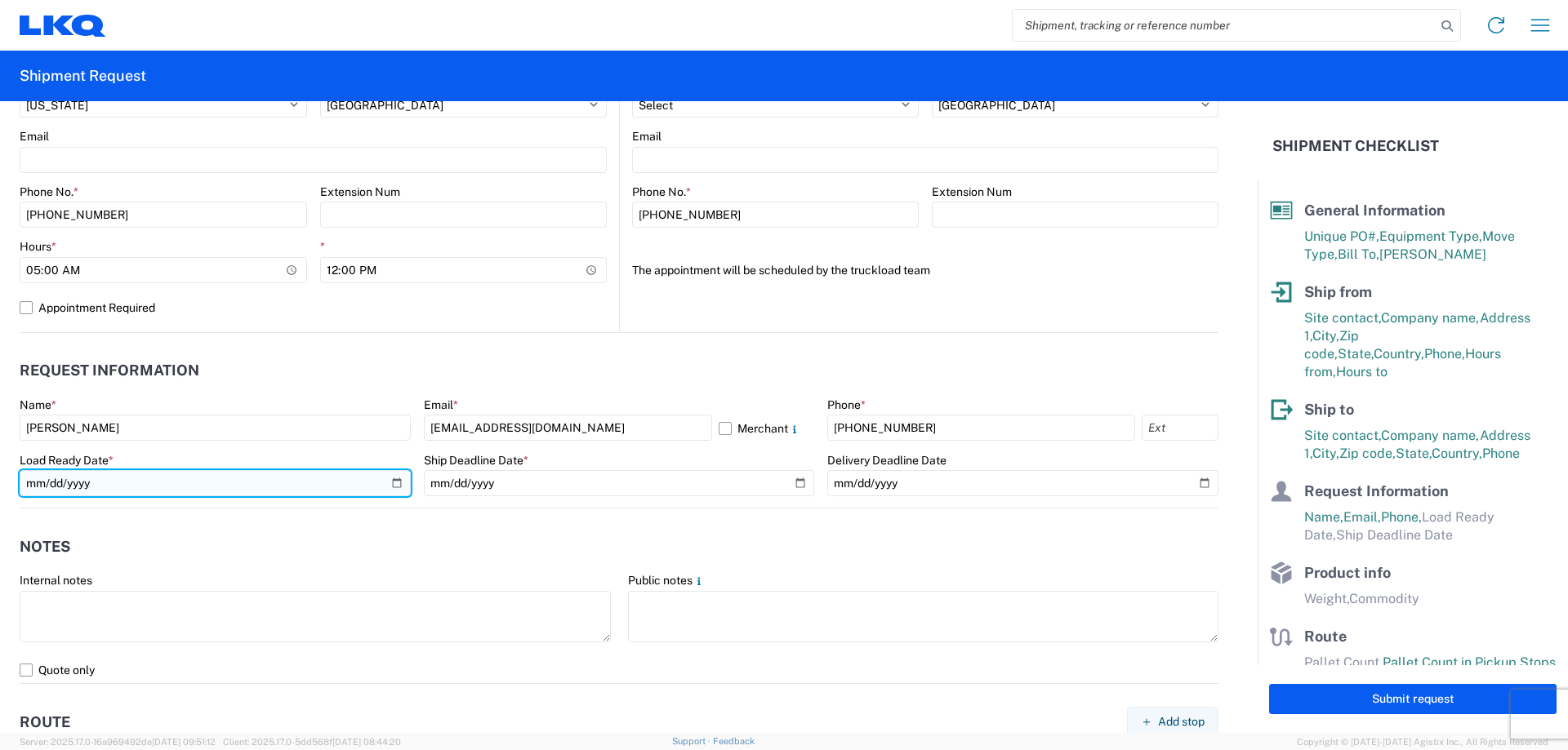
click at [394, 480] on input "date" at bounding box center [215, 483] width 392 height 26
type input "[DATE]"
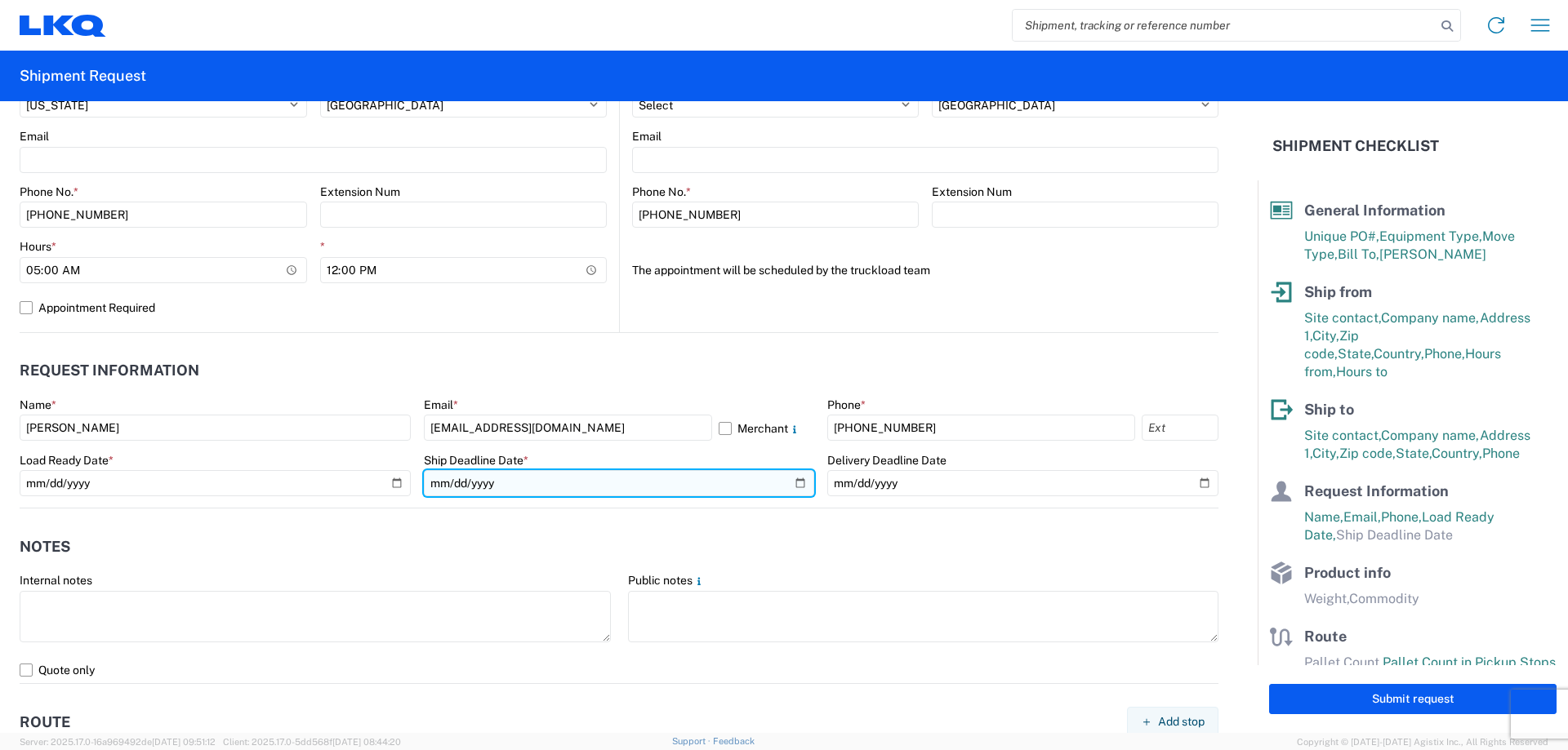
click at [783, 478] on input "date" at bounding box center [619, 483] width 392 height 26
click at [796, 486] on input "date" at bounding box center [619, 483] width 392 height 26
type input "[DATE]"
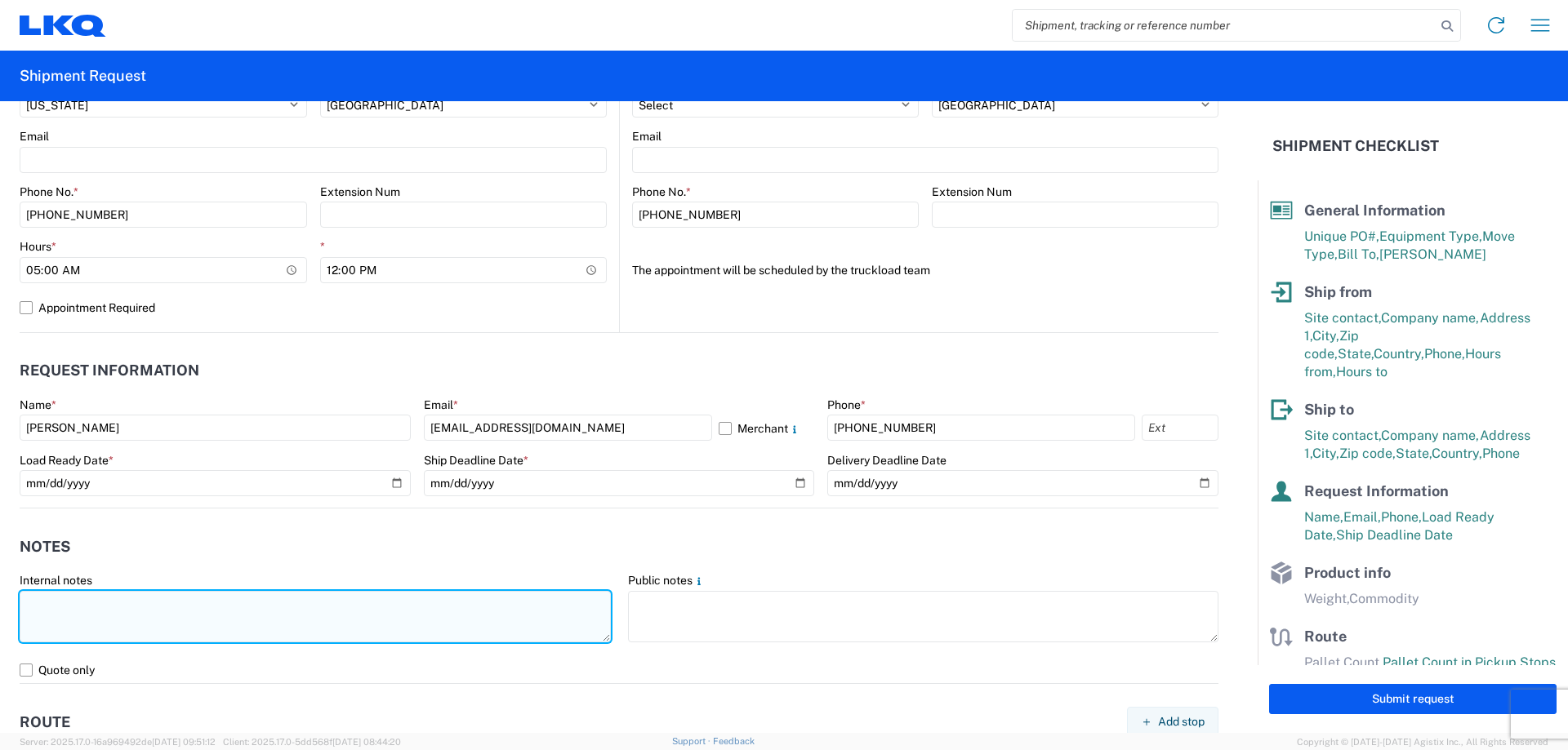
click at [163, 620] on textarea at bounding box center [315, 617] width 591 height 51
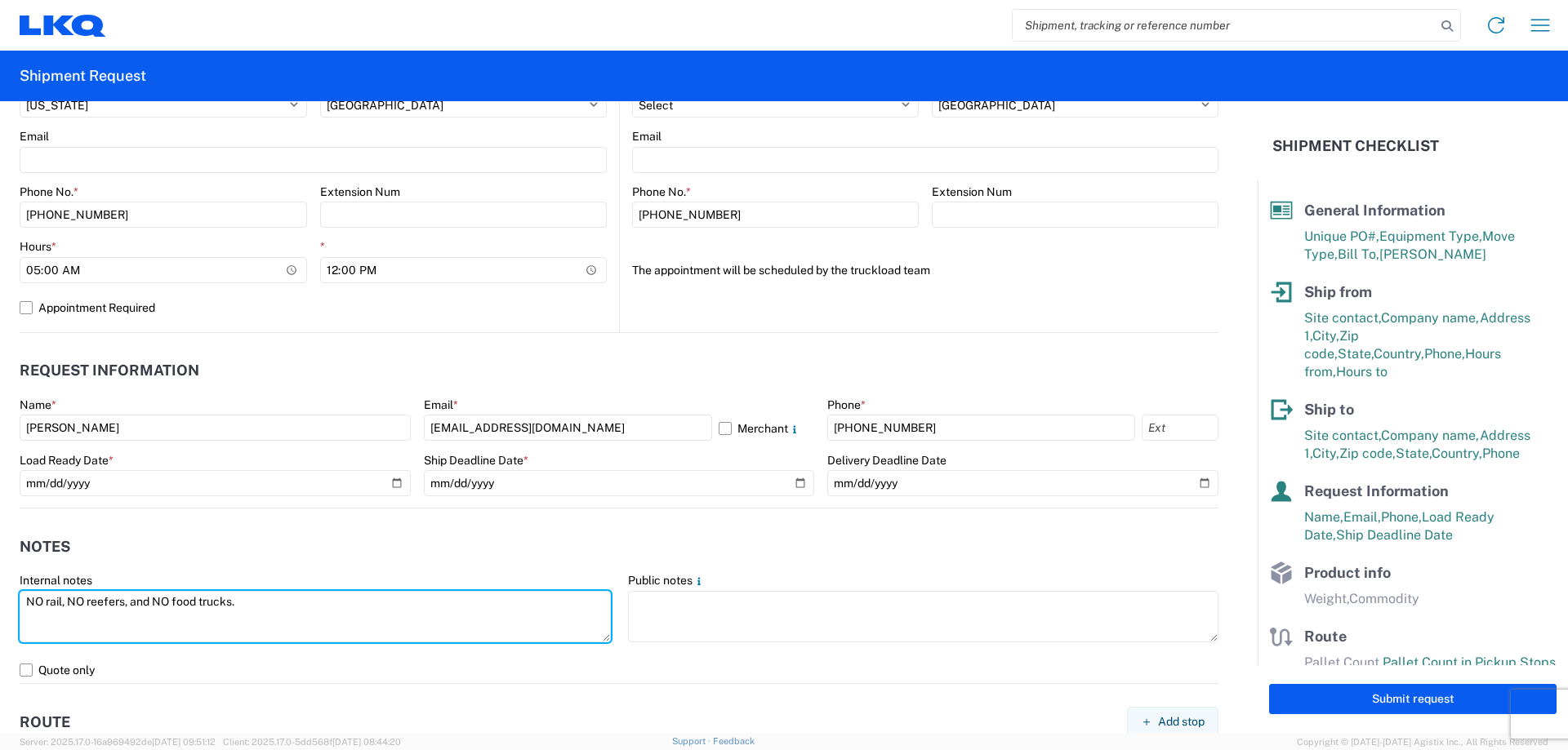
drag, startPoint x: 289, startPoint y: 604, endPoint x: 0, endPoint y: 620, distance: 289.4
click at [0, 620] on form "General Information Template PO# MMMPuyallup081825 Equipment Type * Select 53’ …" at bounding box center [629, 417] width 1258 height 632
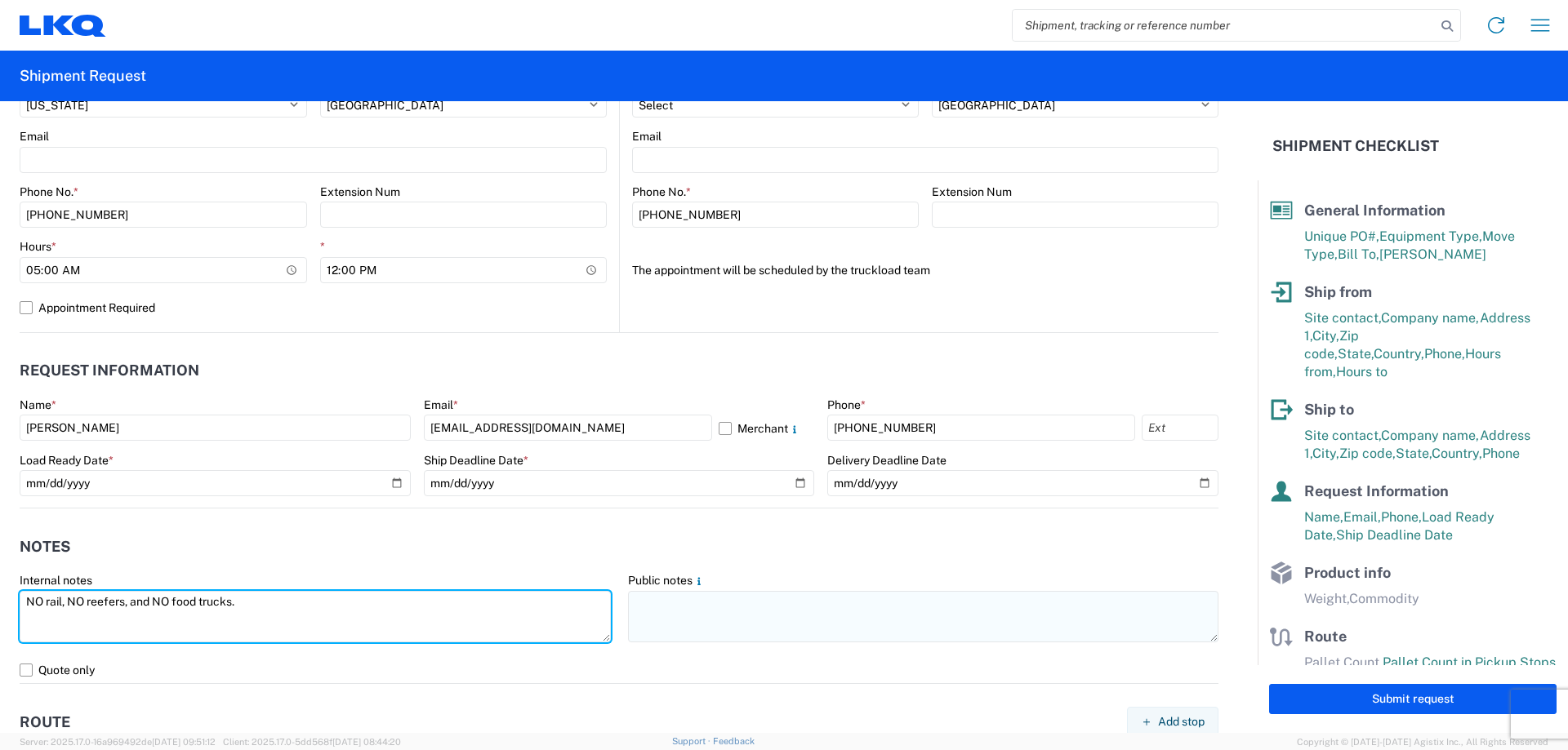
type textarea "NO rail, NO reefers, and NO food trucks."
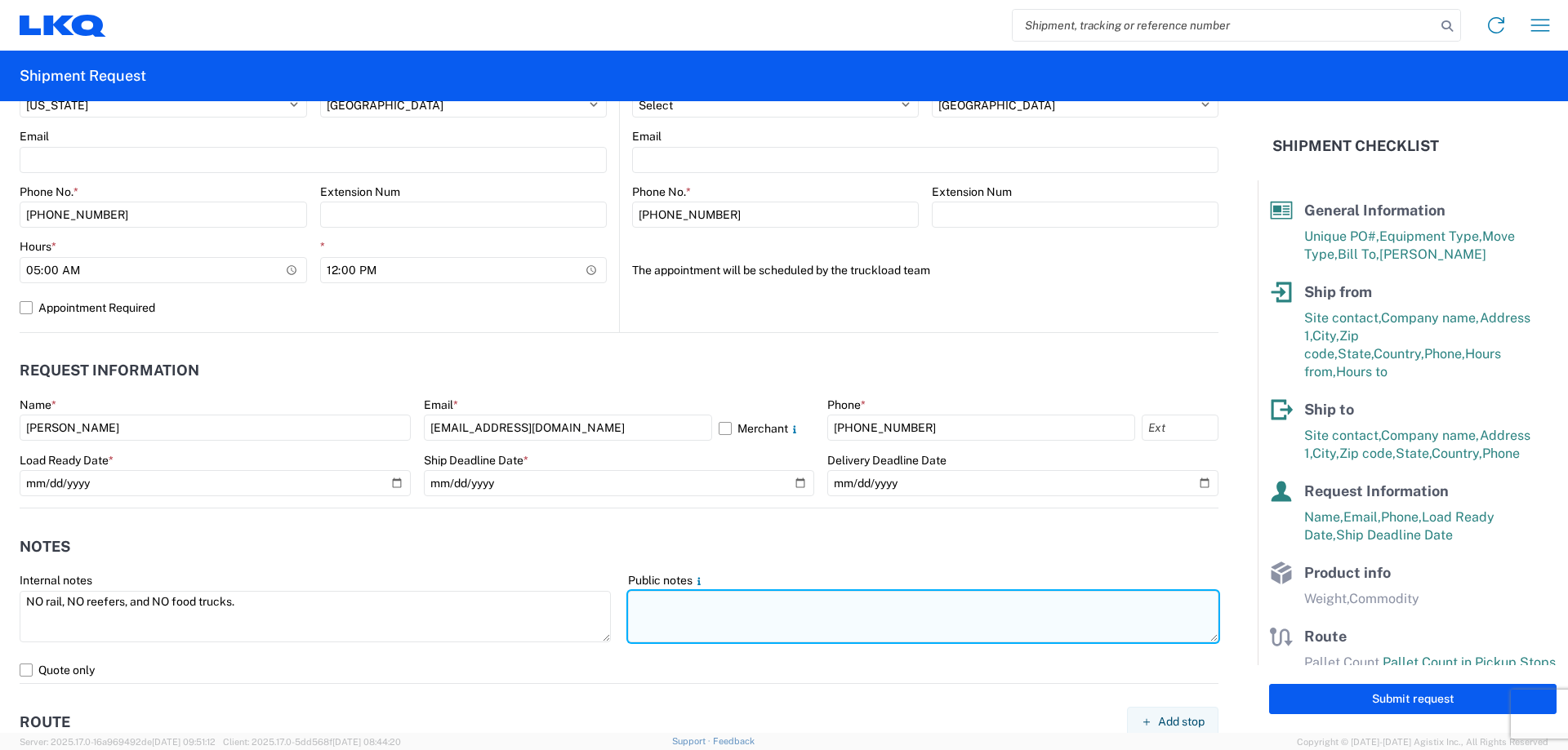
click at [758, 638] on textarea at bounding box center [923, 617] width 591 height 51
paste textarea "NO rail, NO reefers, and NO food trucks."
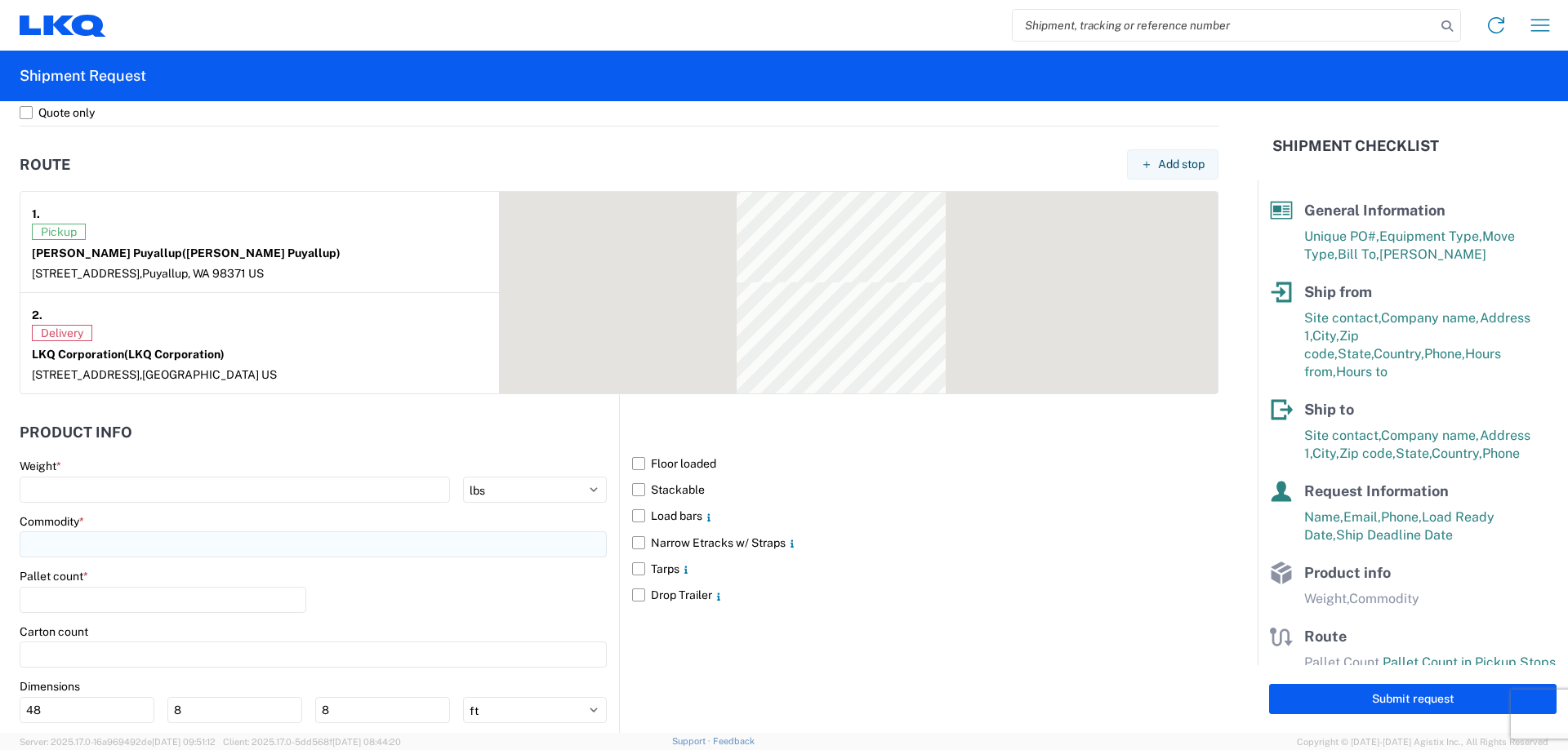
scroll to position [1327, 0]
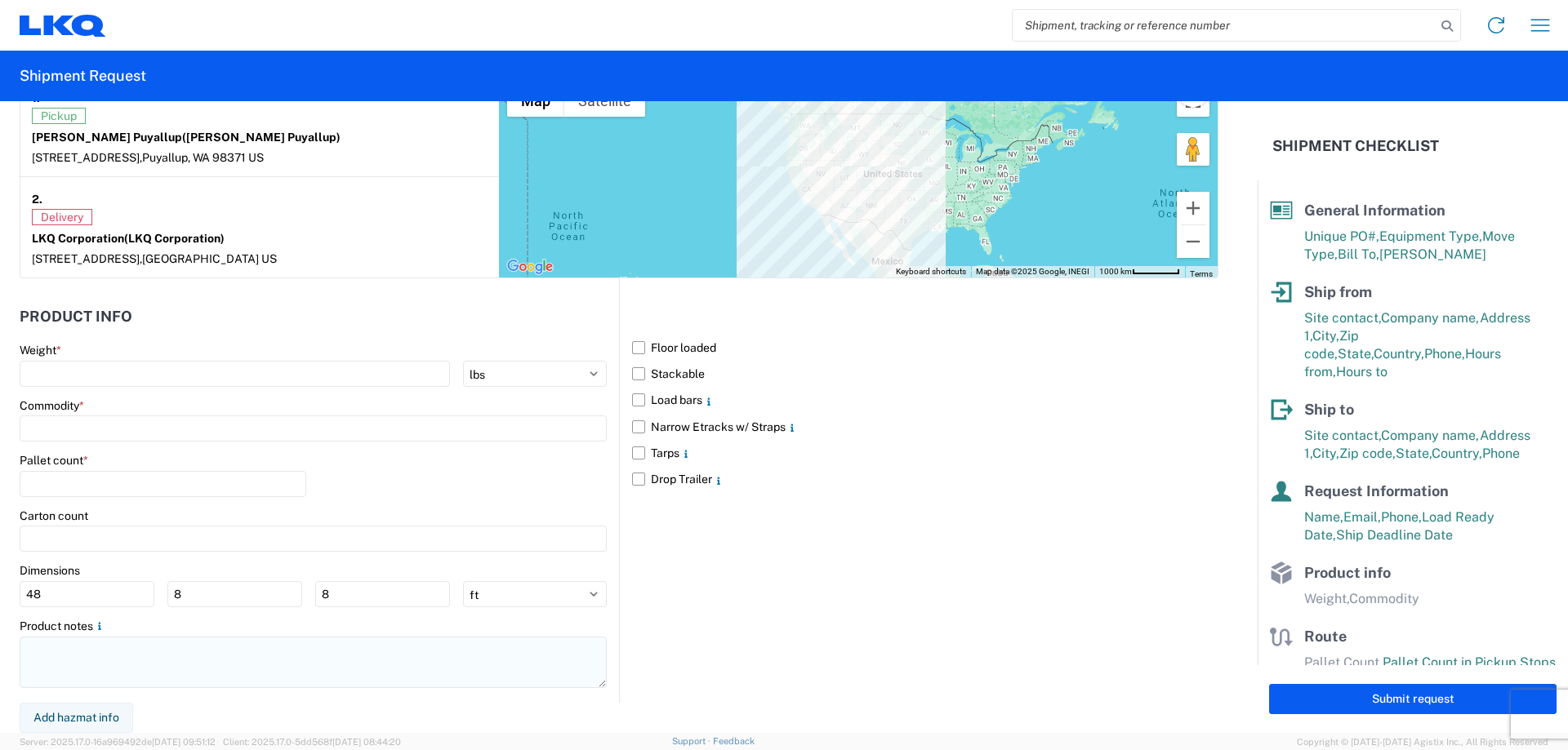
type textarea "NO rail, NO reefers, and NO food trucks."
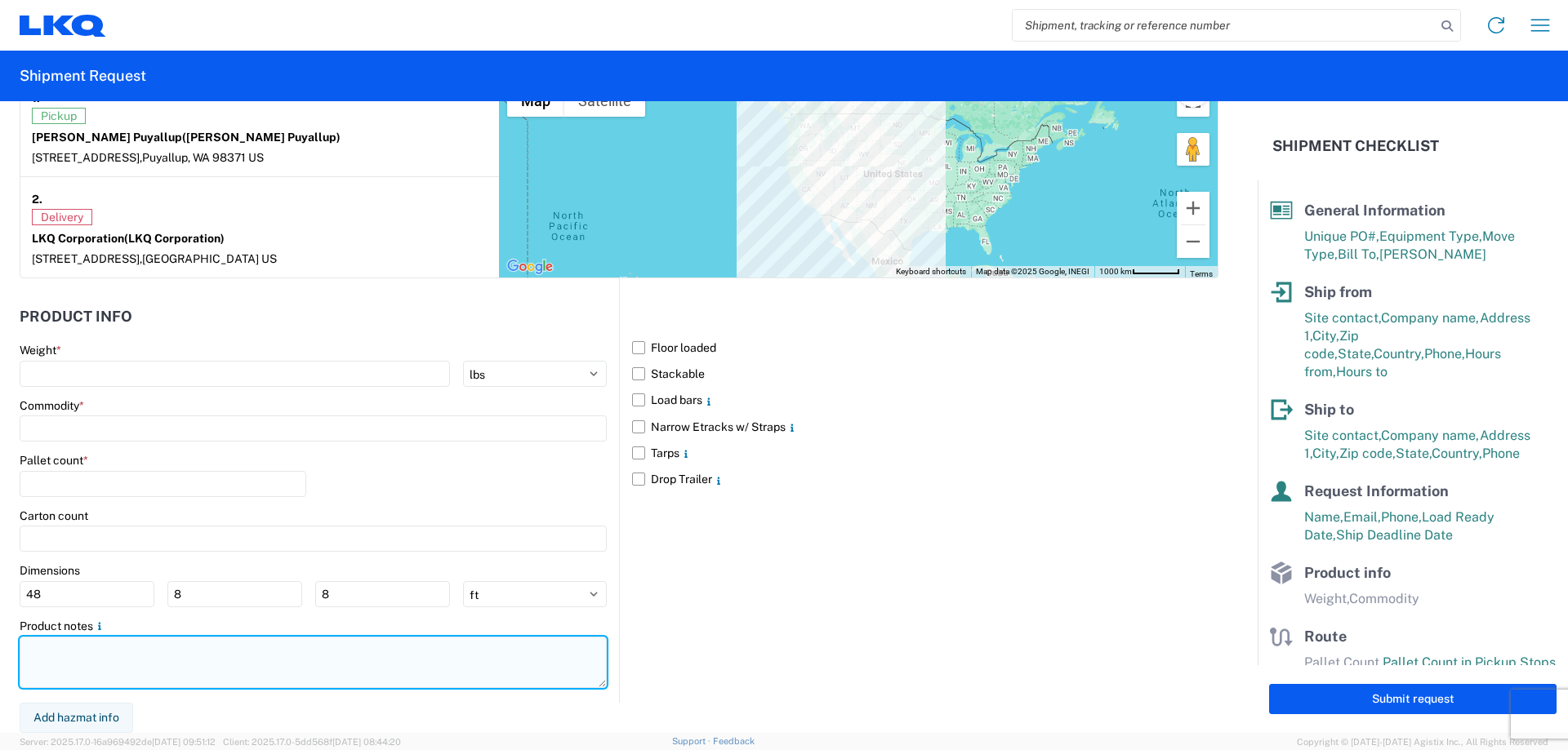
click at [70, 666] on textarea at bounding box center [313, 663] width 587 height 51
paste textarea "NO rail, NO reefers, and NO food trucks."
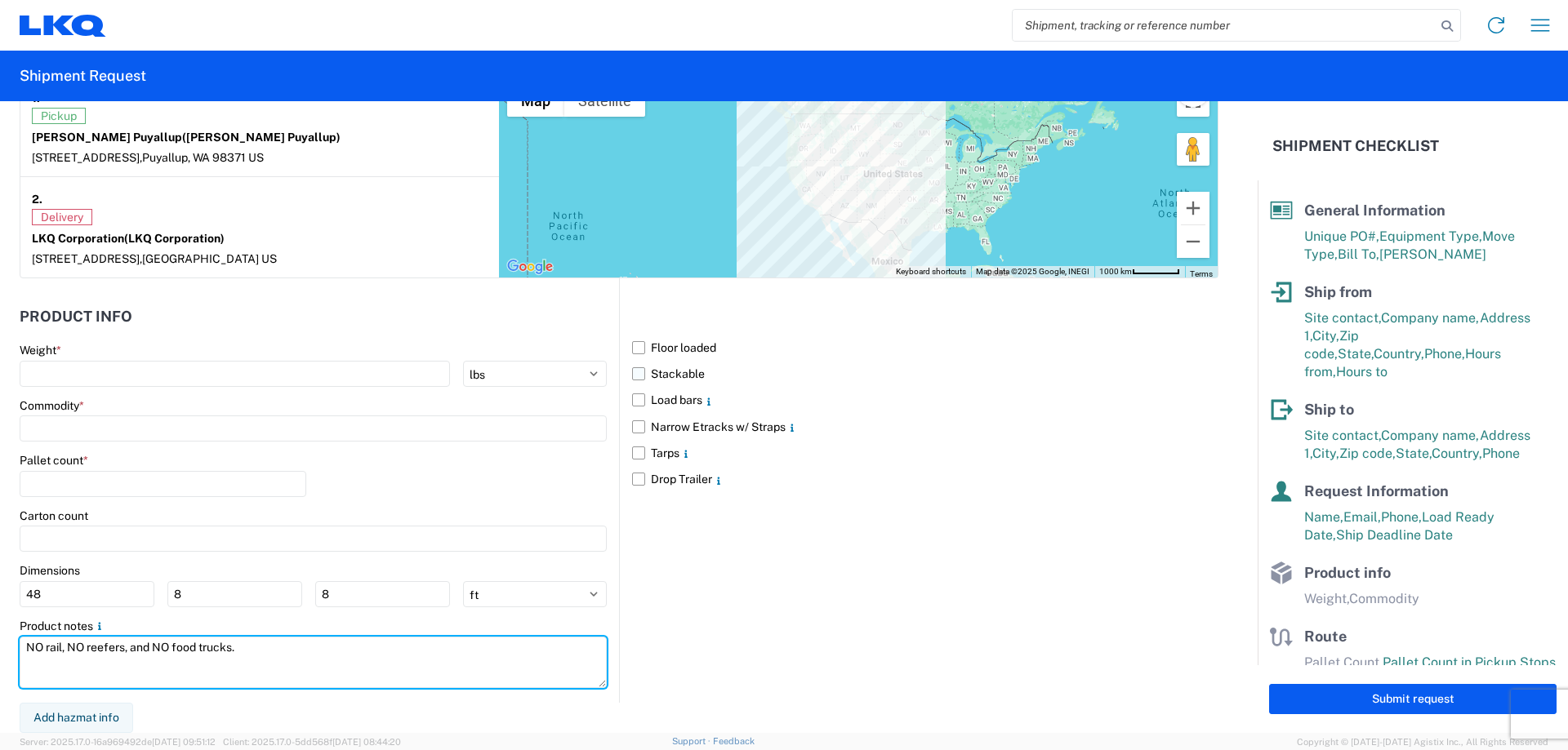
type textarea "NO rail, NO reefers, and NO food trucks."
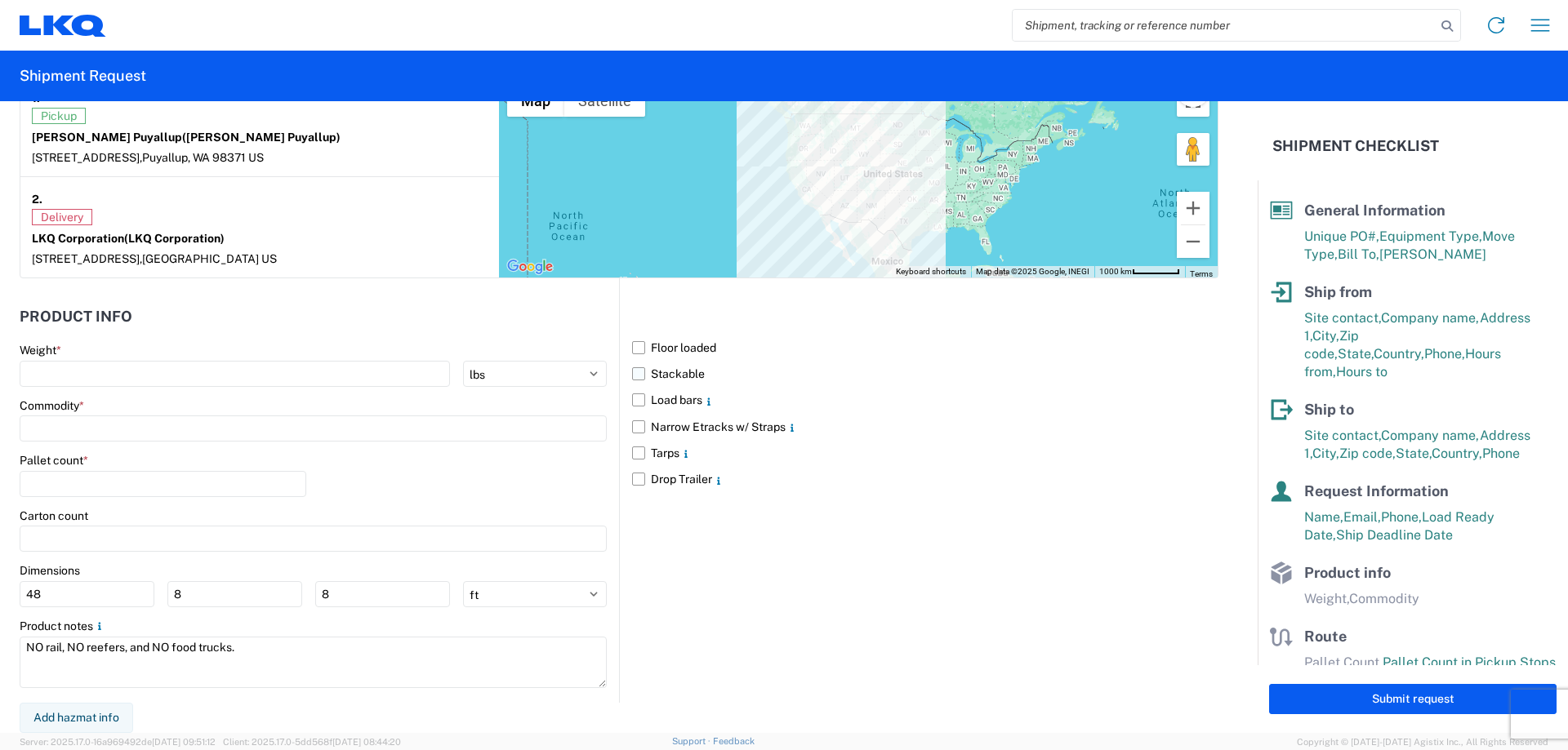
click at [632, 381] on label "Stackable" at bounding box center [925, 374] width 586 height 26
click at [0, 0] on input "Stackable" at bounding box center [0, 0] width 0 height 0
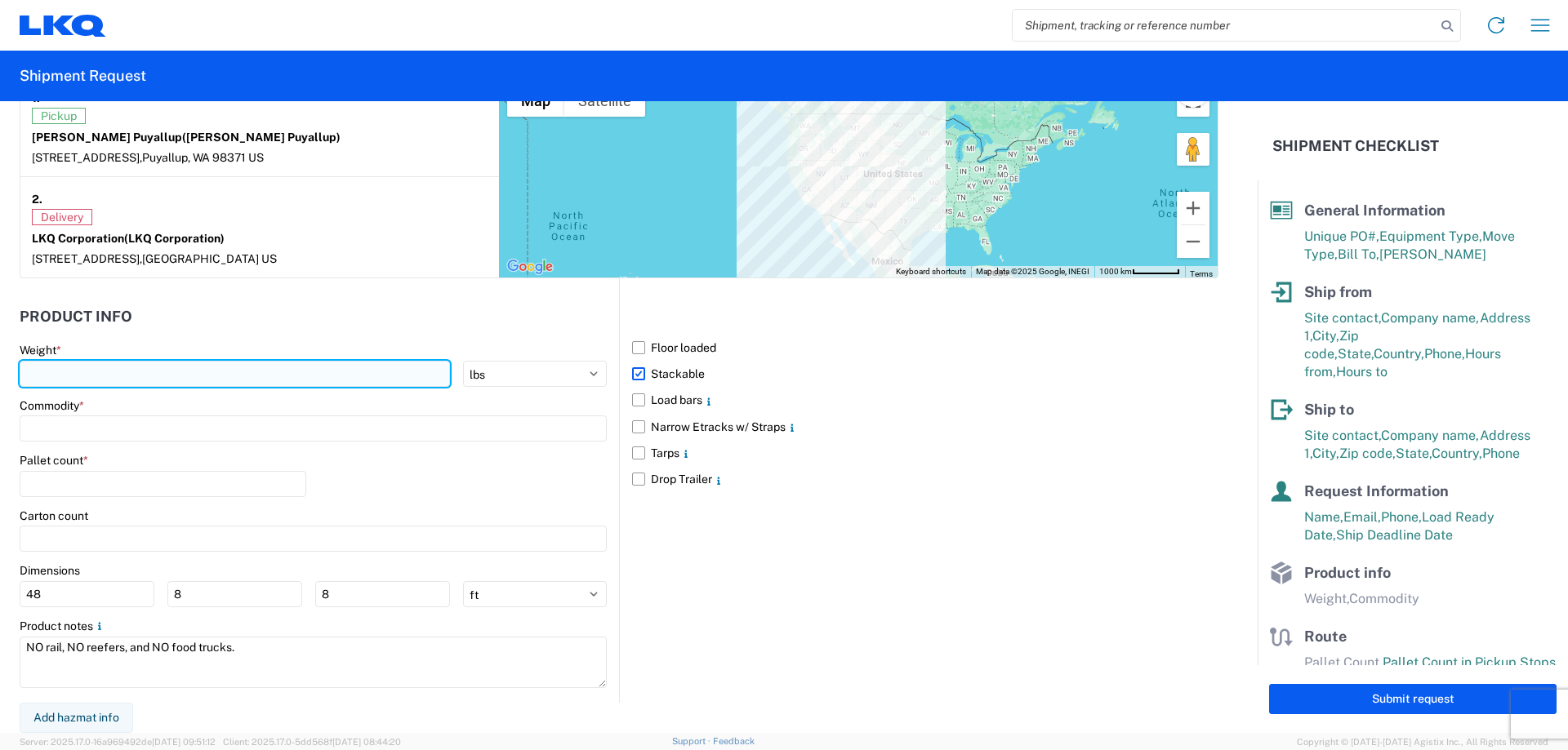
click at [51, 362] on input "number" at bounding box center [234, 374] width 431 height 26
type input "36000"
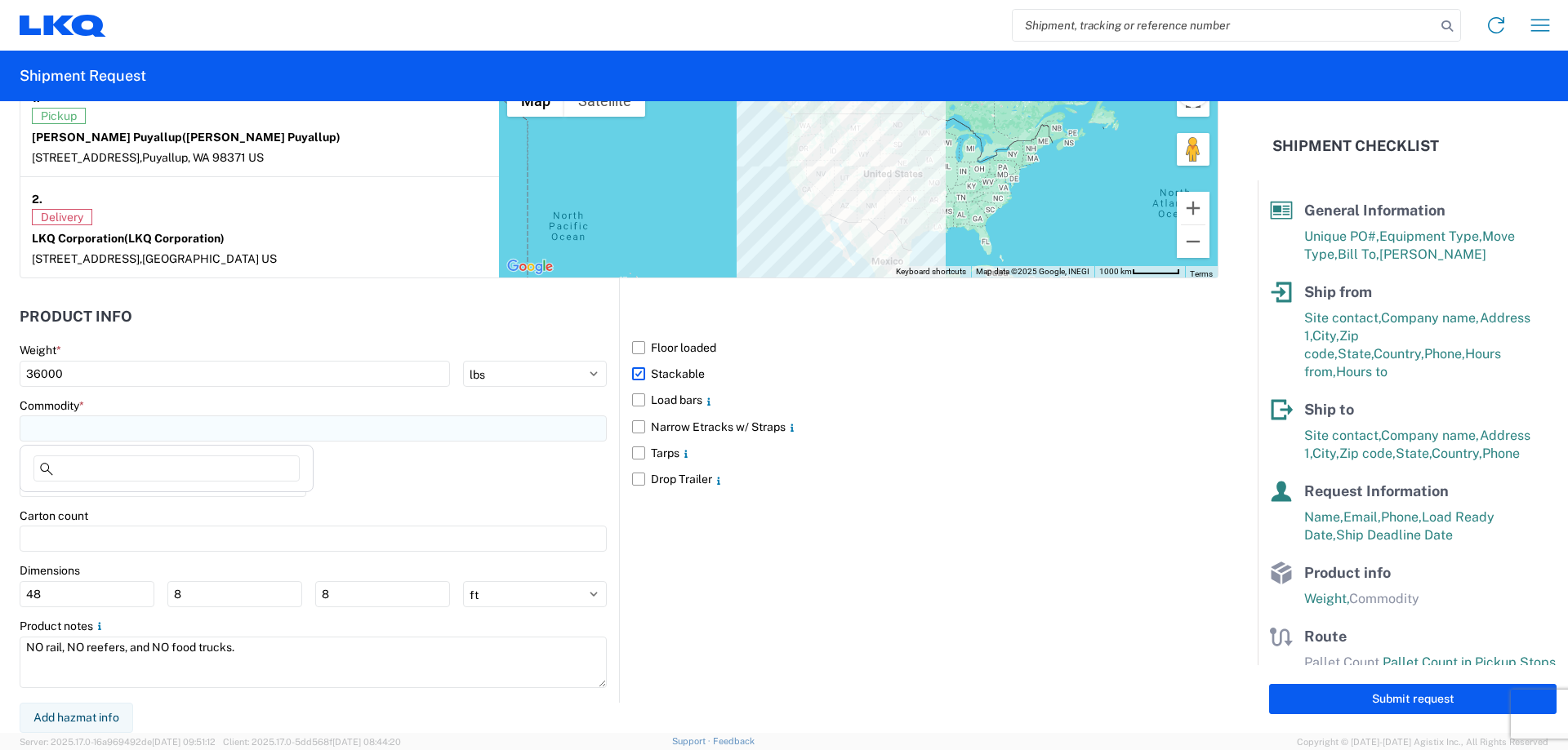
click at [103, 442] on input at bounding box center [313, 428] width 587 height 26
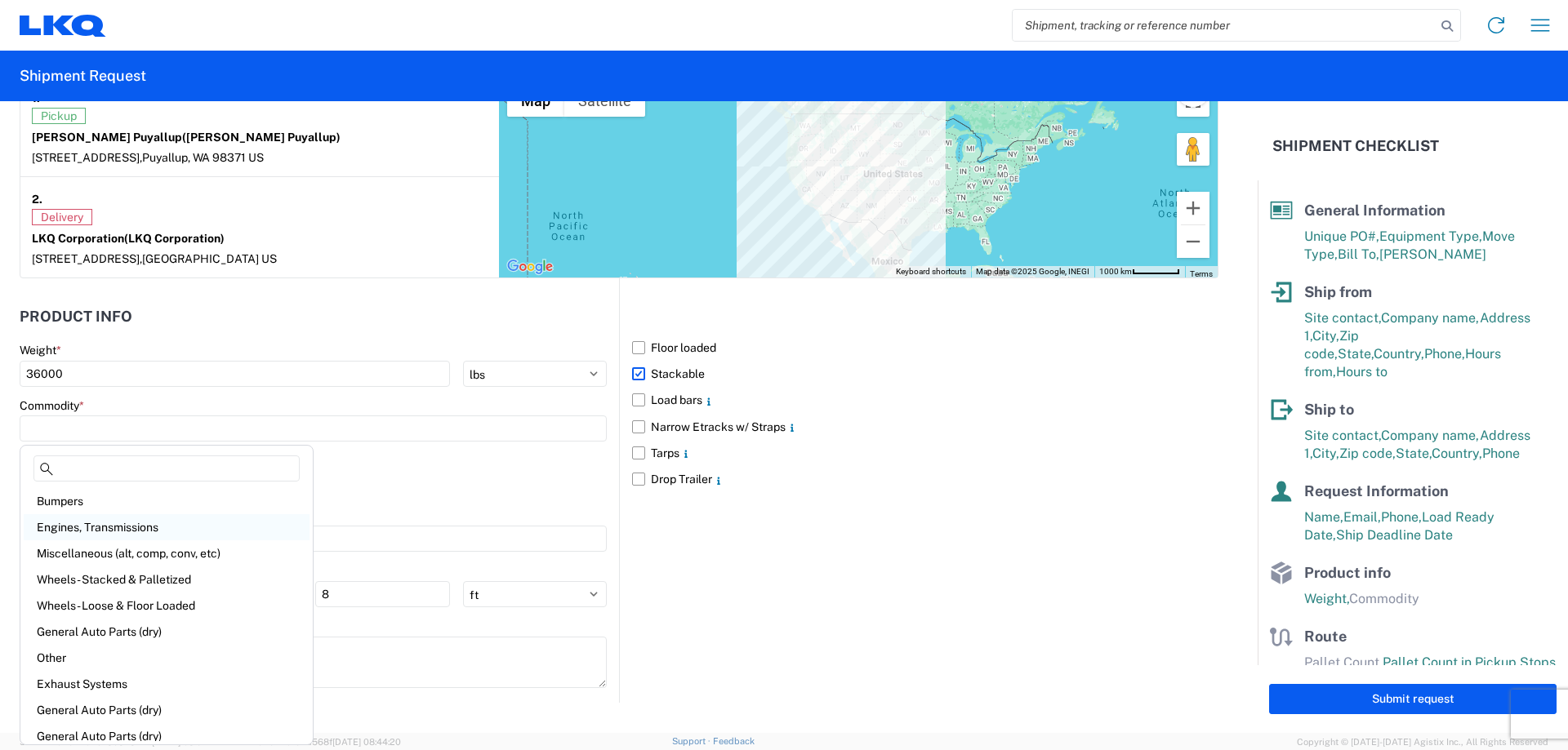
click at [125, 521] on div "Engines, Transmissions" at bounding box center [167, 527] width 286 height 26
type input "Engines, Transmissions"
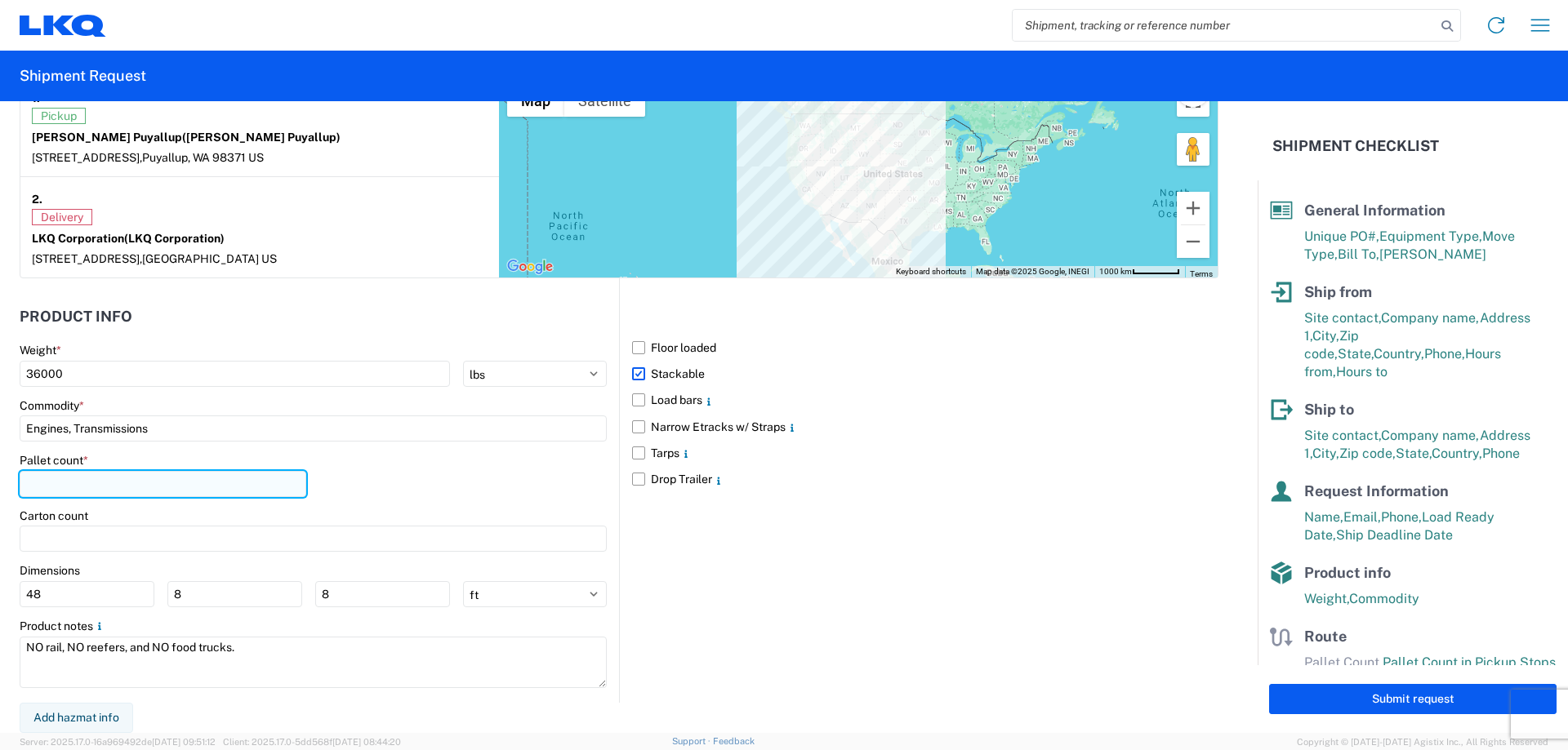
click at [97, 493] on input "number" at bounding box center [162, 484] width 287 height 26
type input "52"
click at [424, 486] on div "Pallet count * 52" at bounding box center [313, 481] width 587 height 56
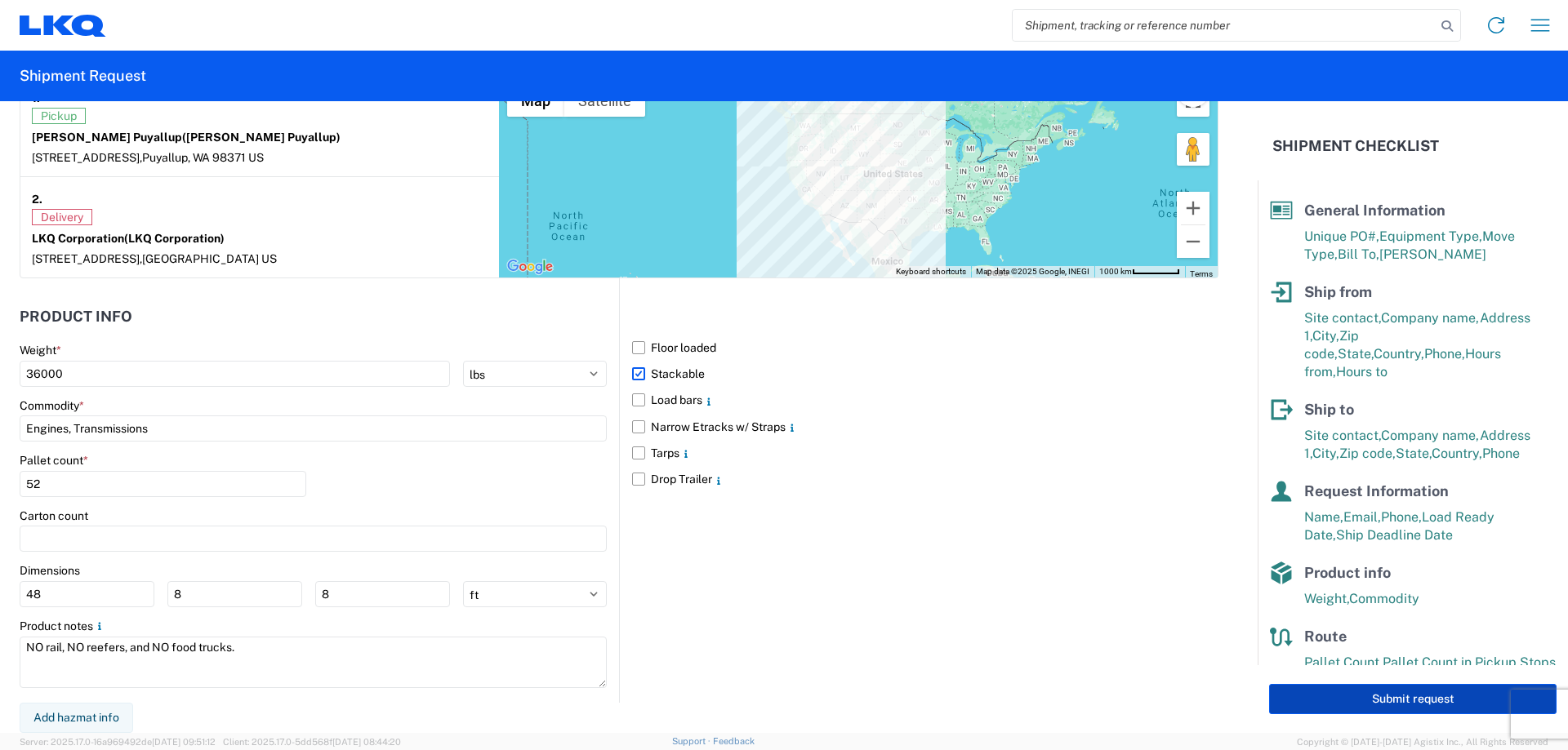
click at [1337, 700] on button "Submit request" at bounding box center [1414, 699] width 288 height 30
select select "US"
